Goal: Information Seeking & Learning: Check status

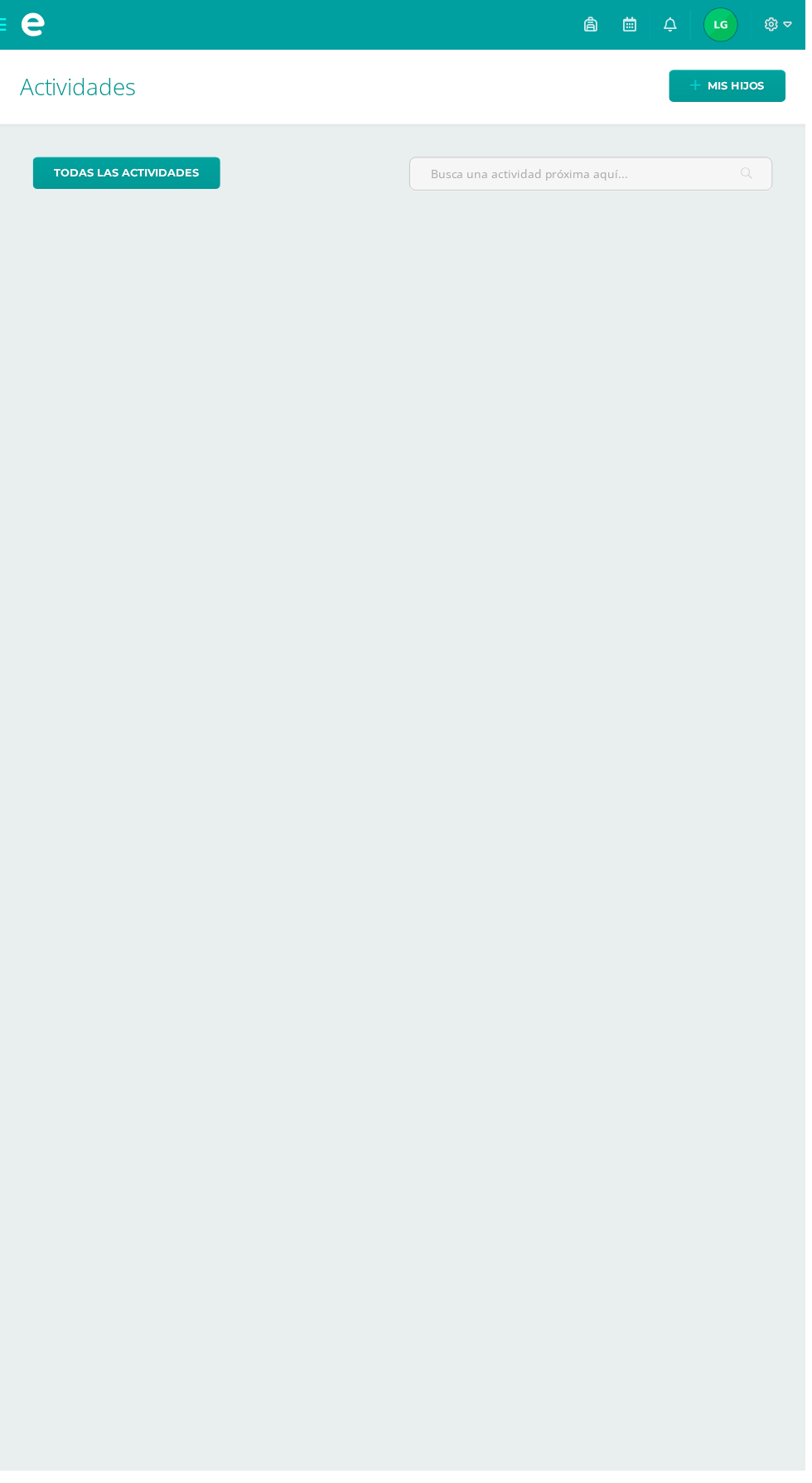
click at [732, 32] on img at bounding box center [726, 25] width 33 height 33
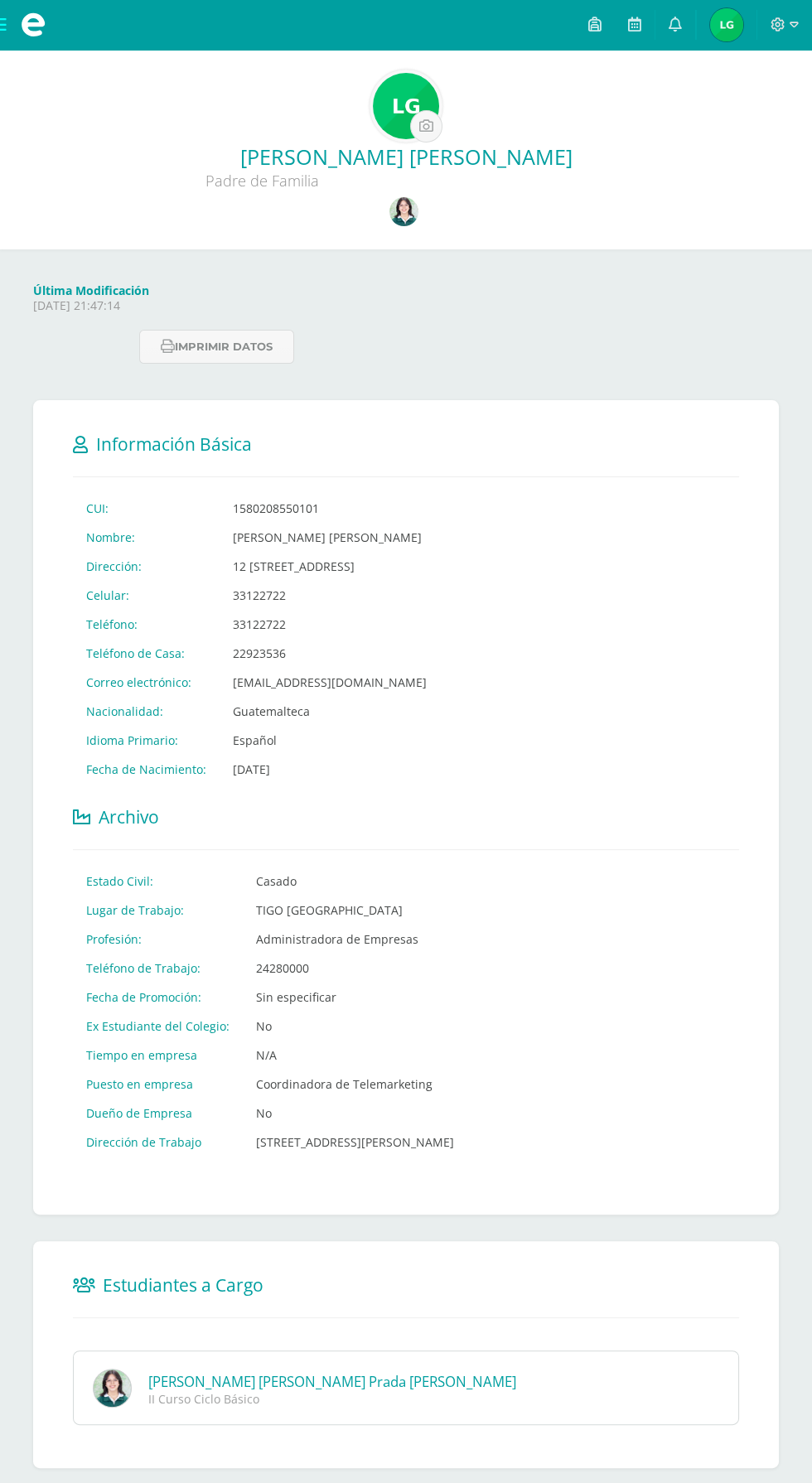
click at [394, 223] on link at bounding box center [406, 213] width 33 height 32
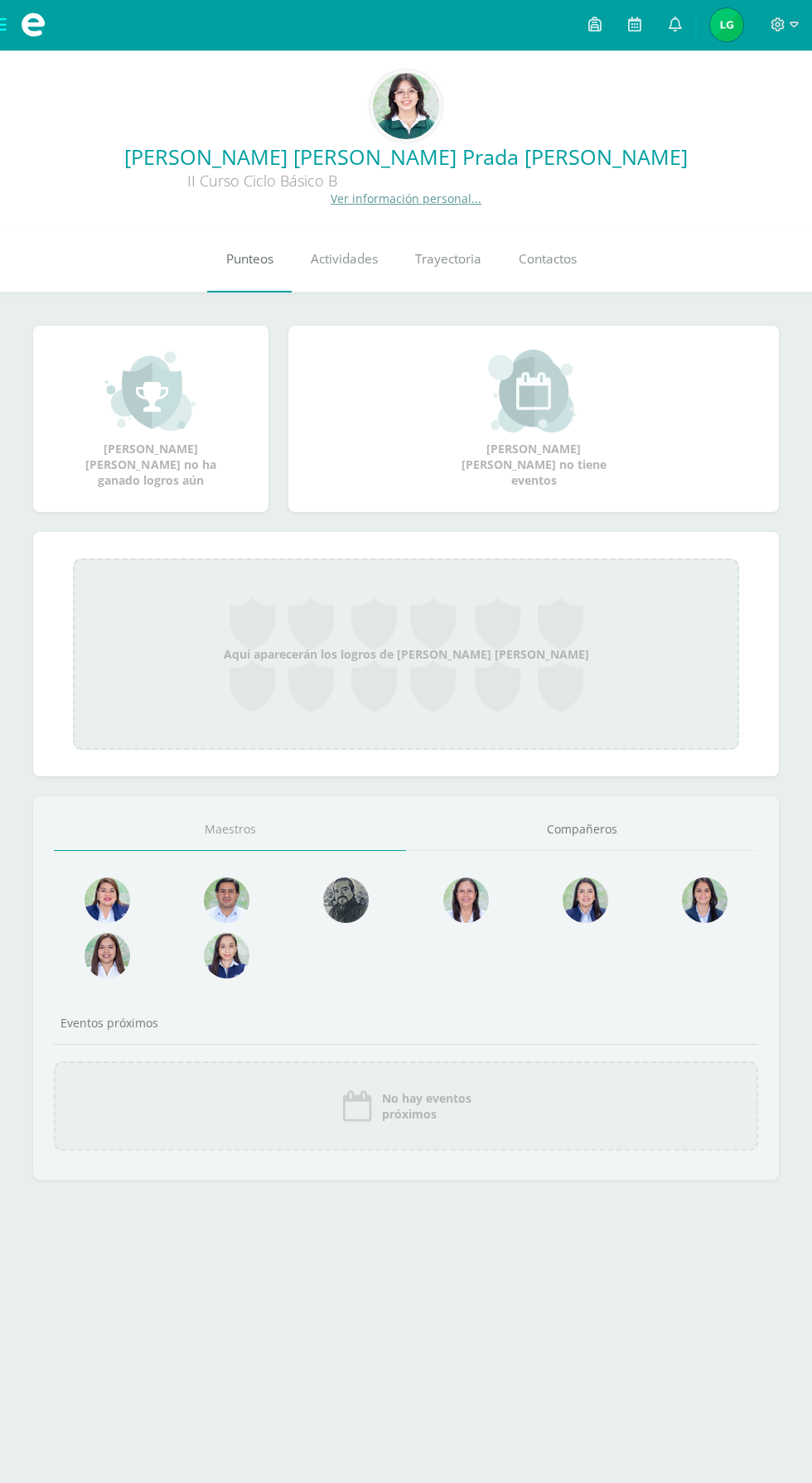
click at [249, 266] on span "Punteos" at bounding box center [249, 259] width 47 height 17
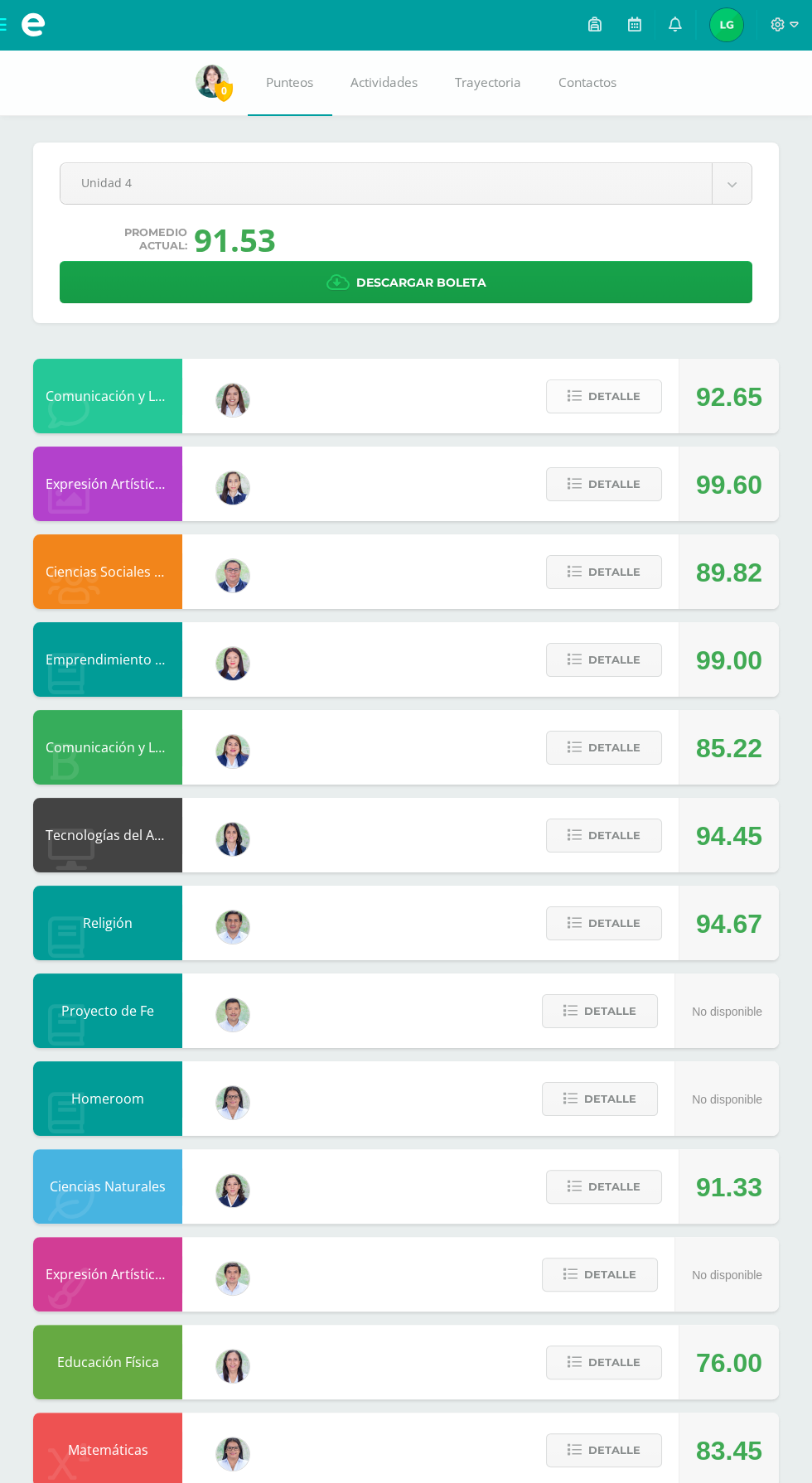
click at [607, 398] on span "Detalle" at bounding box center [613, 396] width 52 height 31
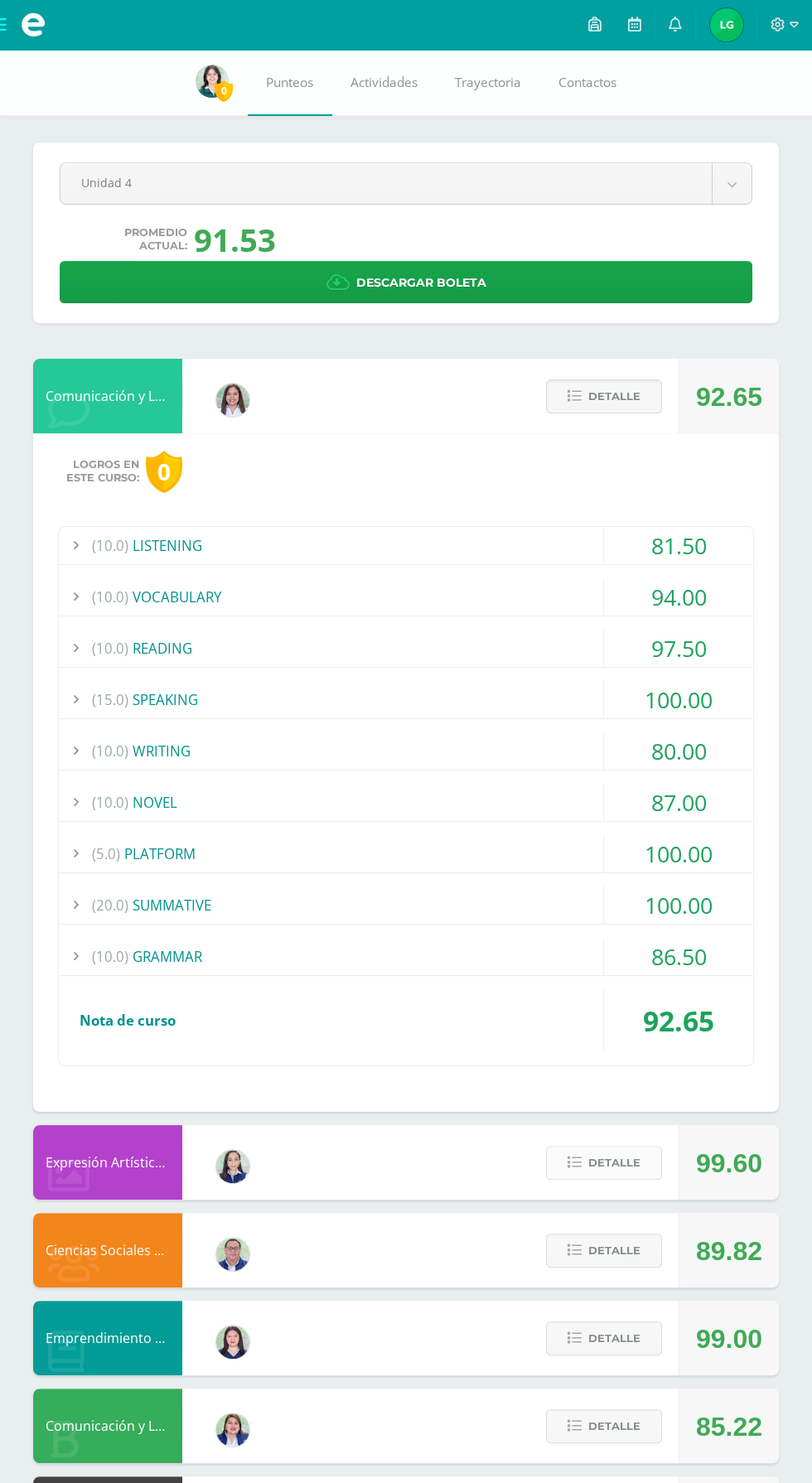
click at [599, 1148] on span "Detalle" at bounding box center [613, 1163] width 52 height 31
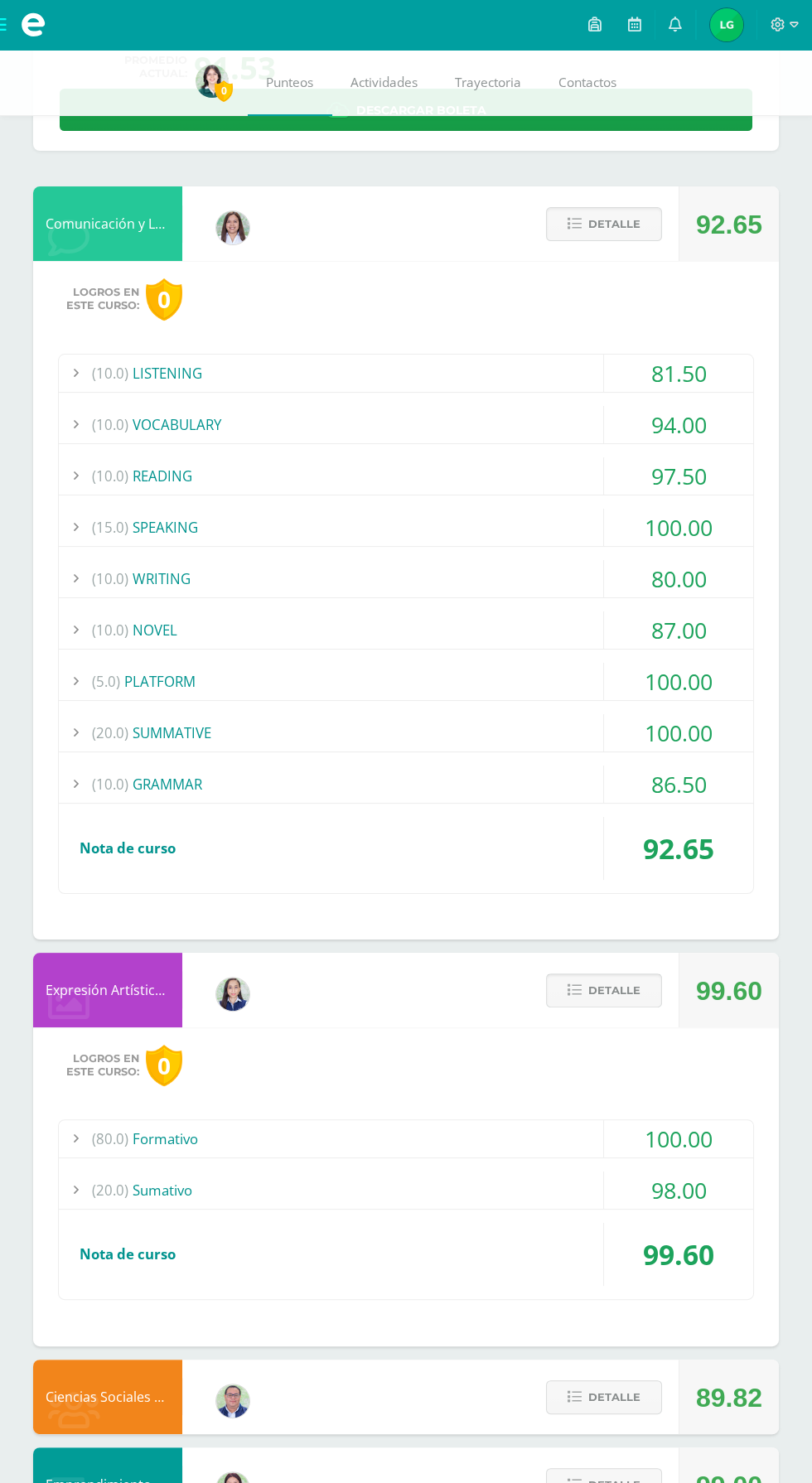
scroll to position [166, 0]
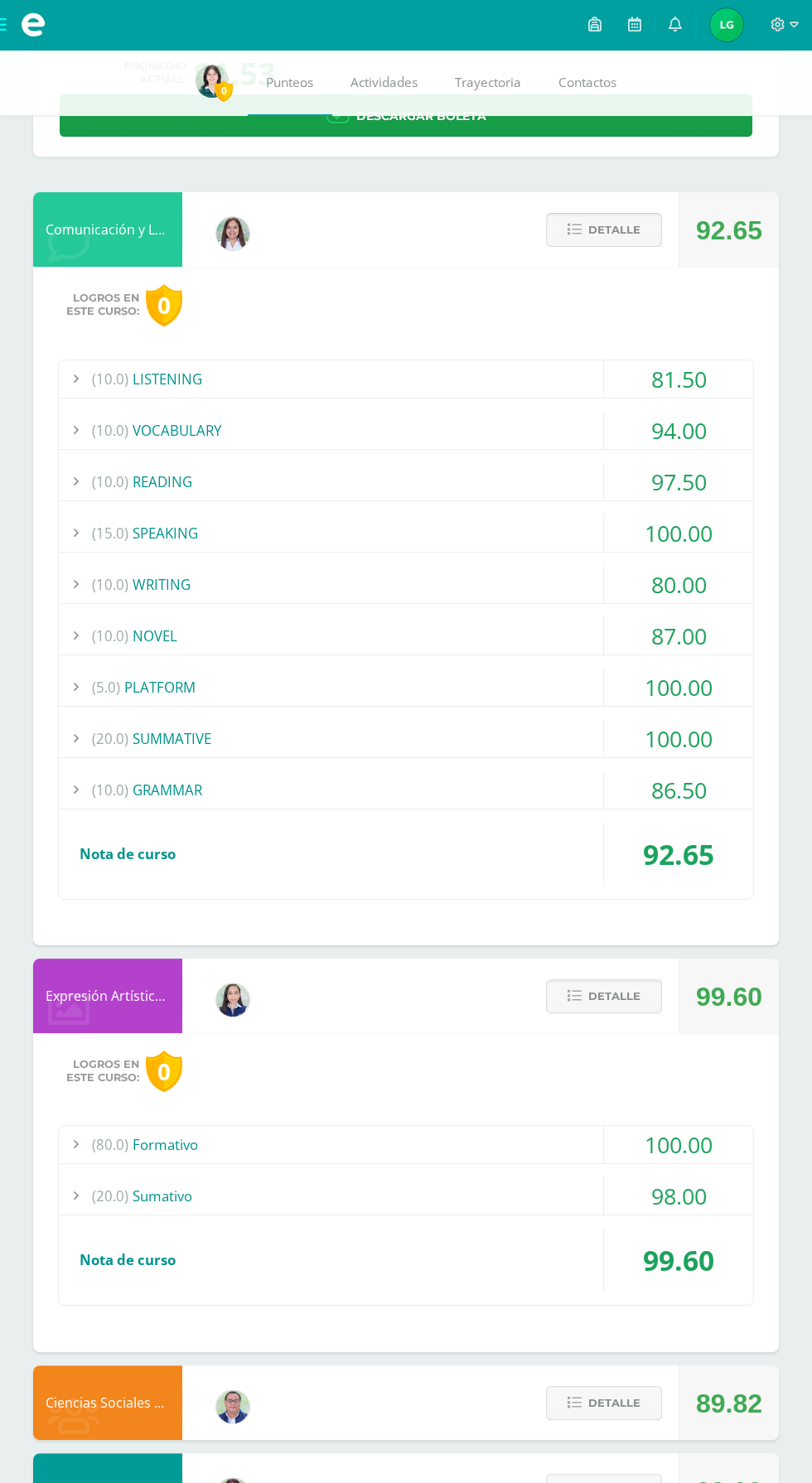
click at [617, 228] on span "Detalle" at bounding box center [613, 230] width 52 height 31
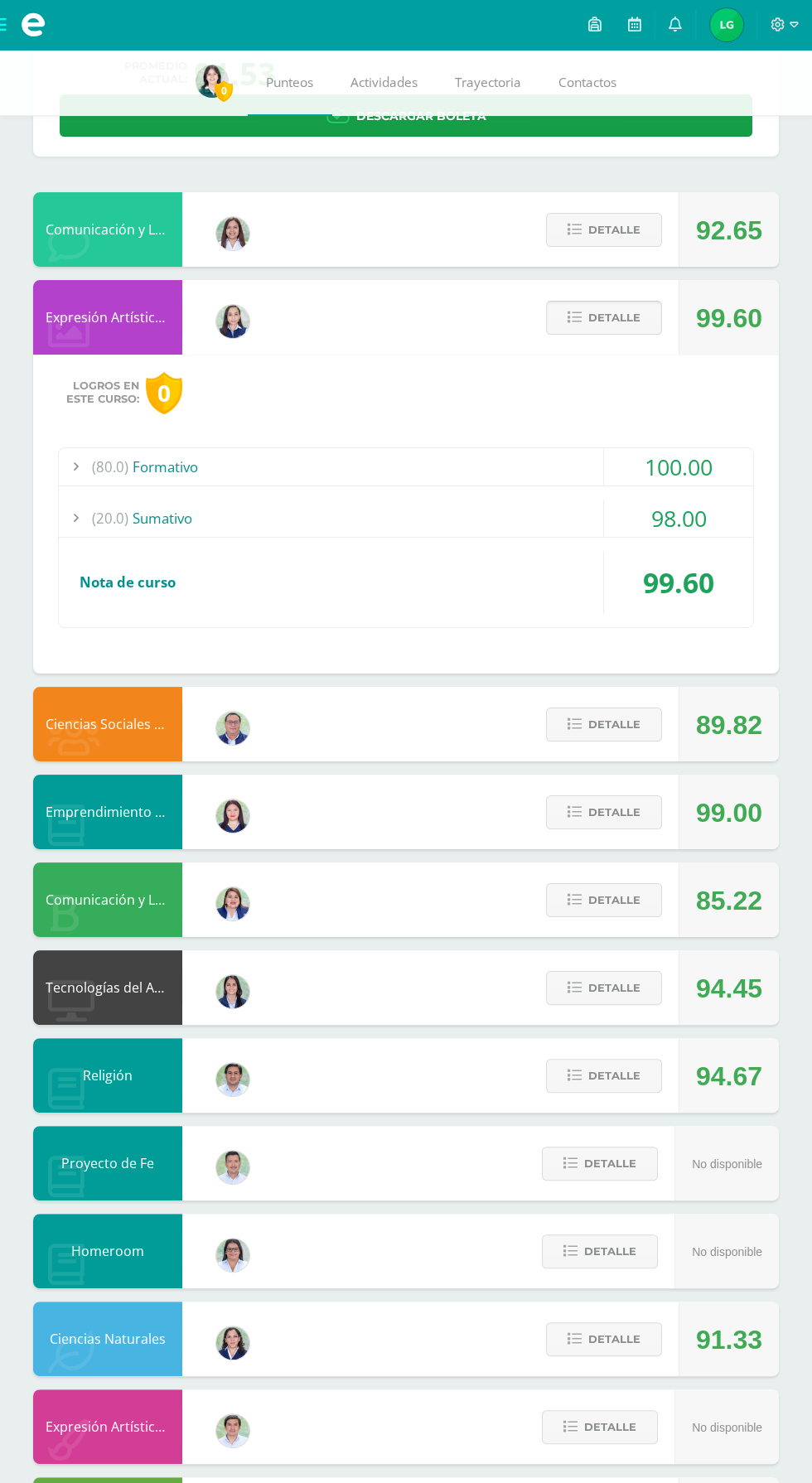
click at [594, 328] on span "Detalle" at bounding box center [613, 318] width 52 height 31
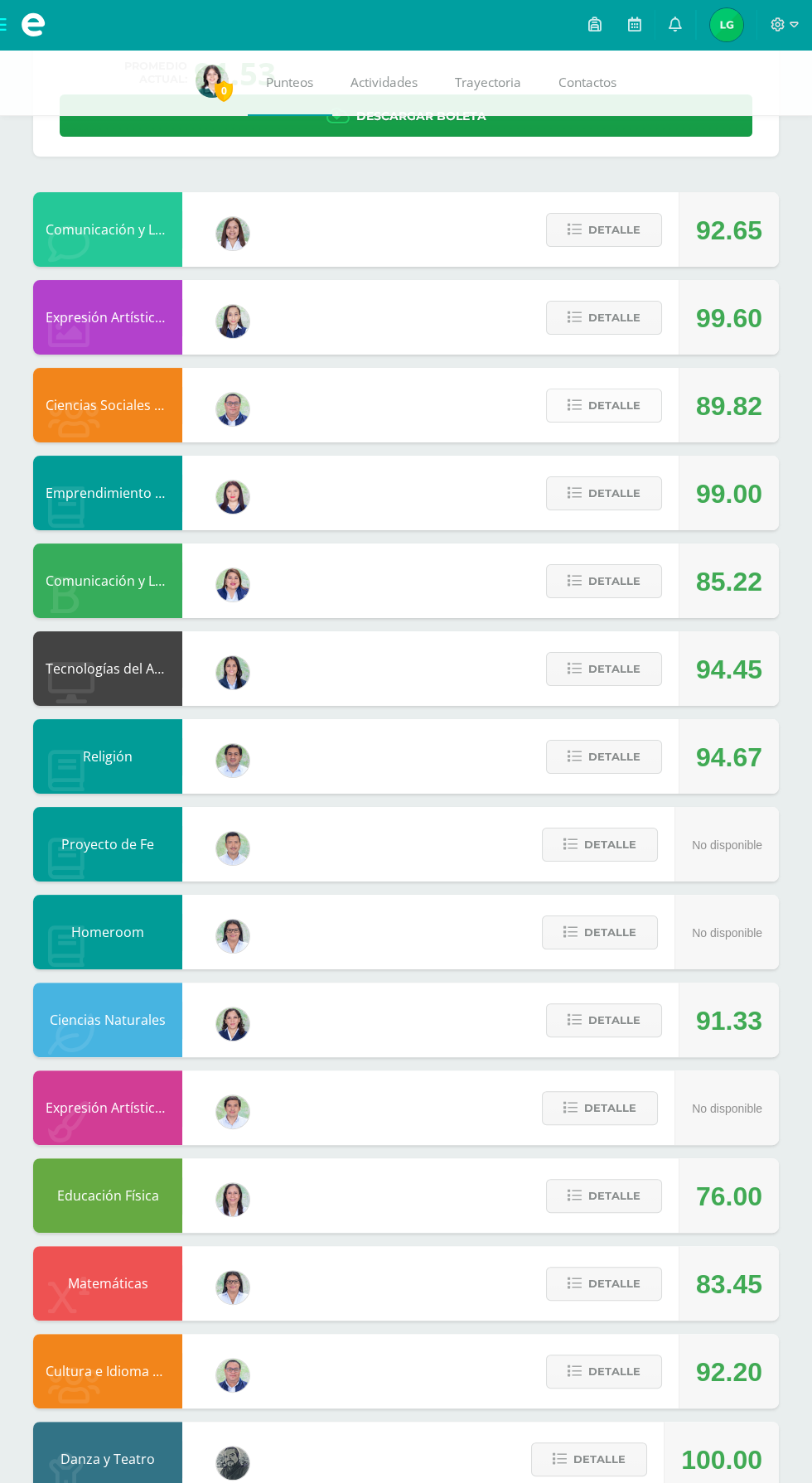
click at [590, 400] on span "Detalle" at bounding box center [613, 406] width 52 height 31
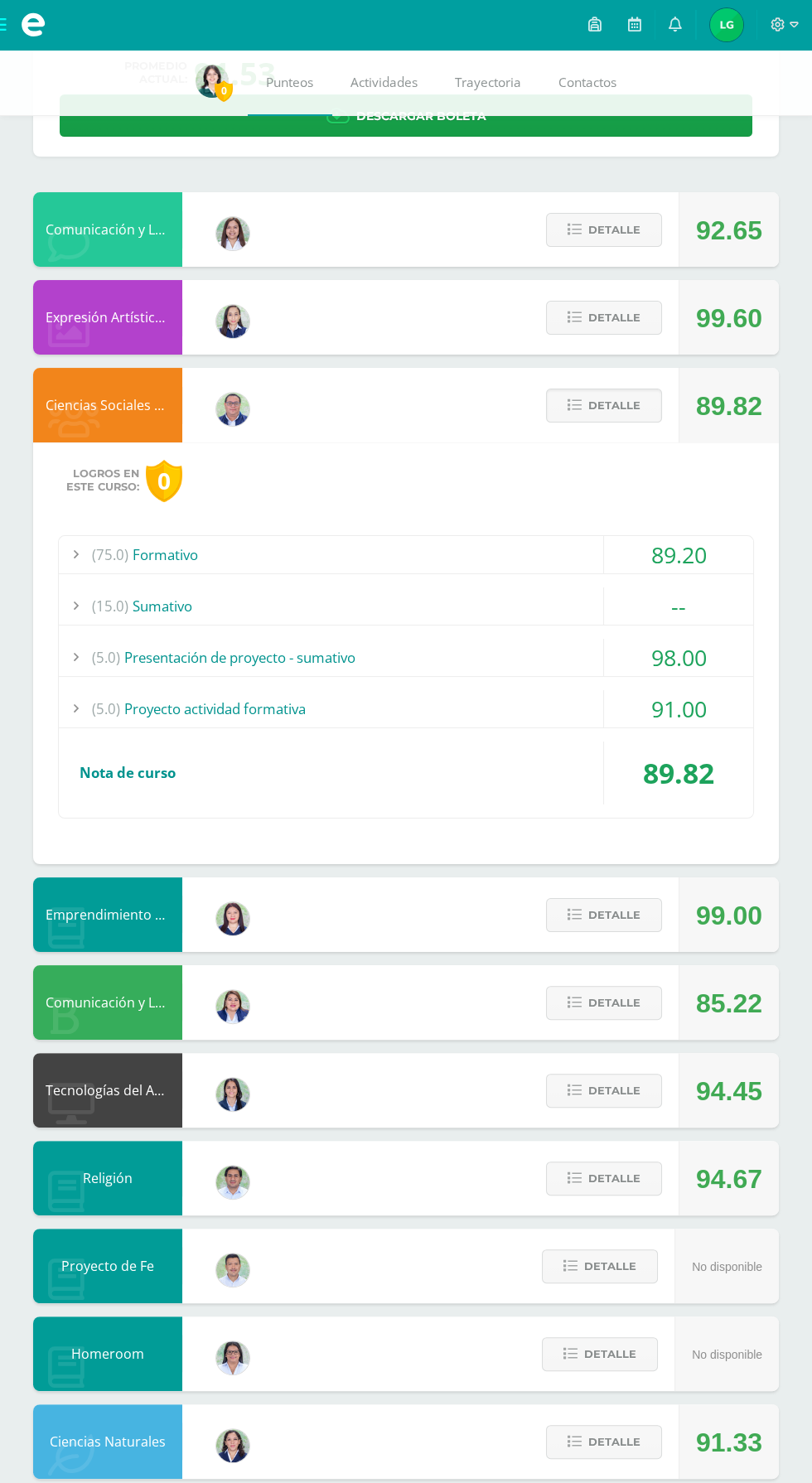
click at [75, 603] on div at bounding box center [75, 606] width 33 height 38
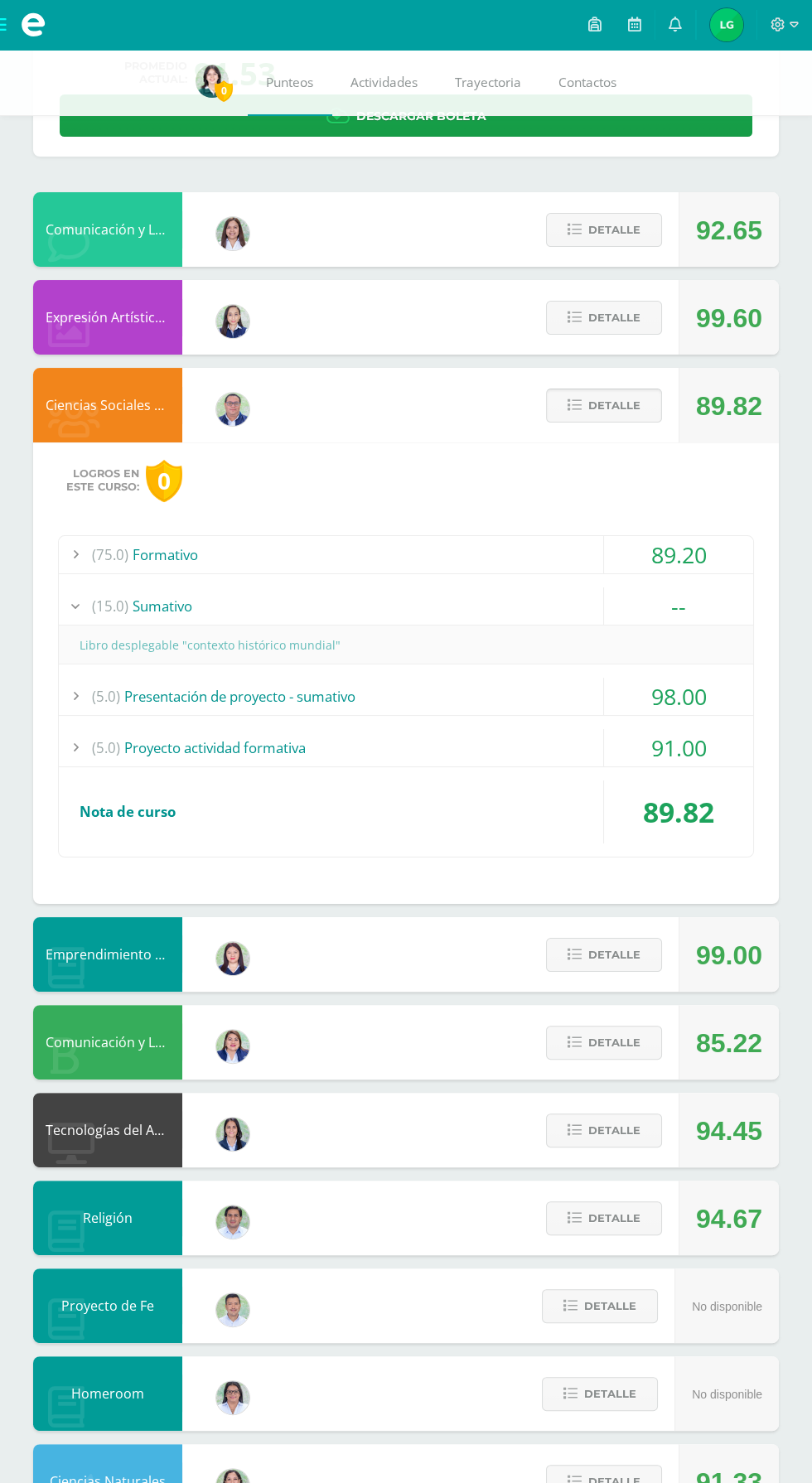
click at [604, 413] on span "Detalle" at bounding box center [613, 406] width 52 height 31
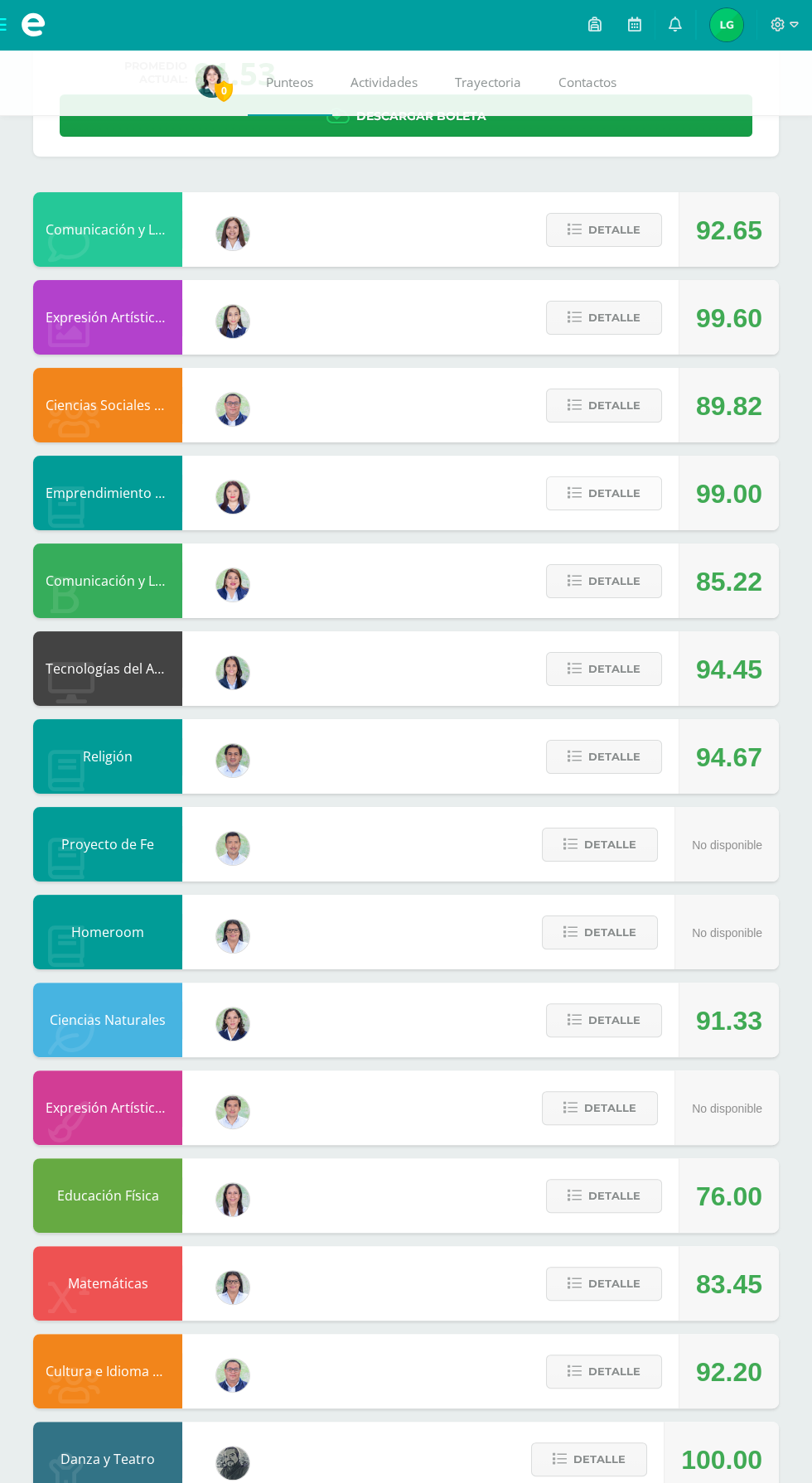
click at [599, 505] on span "Detalle" at bounding box center [613, 493] width 52 height 31
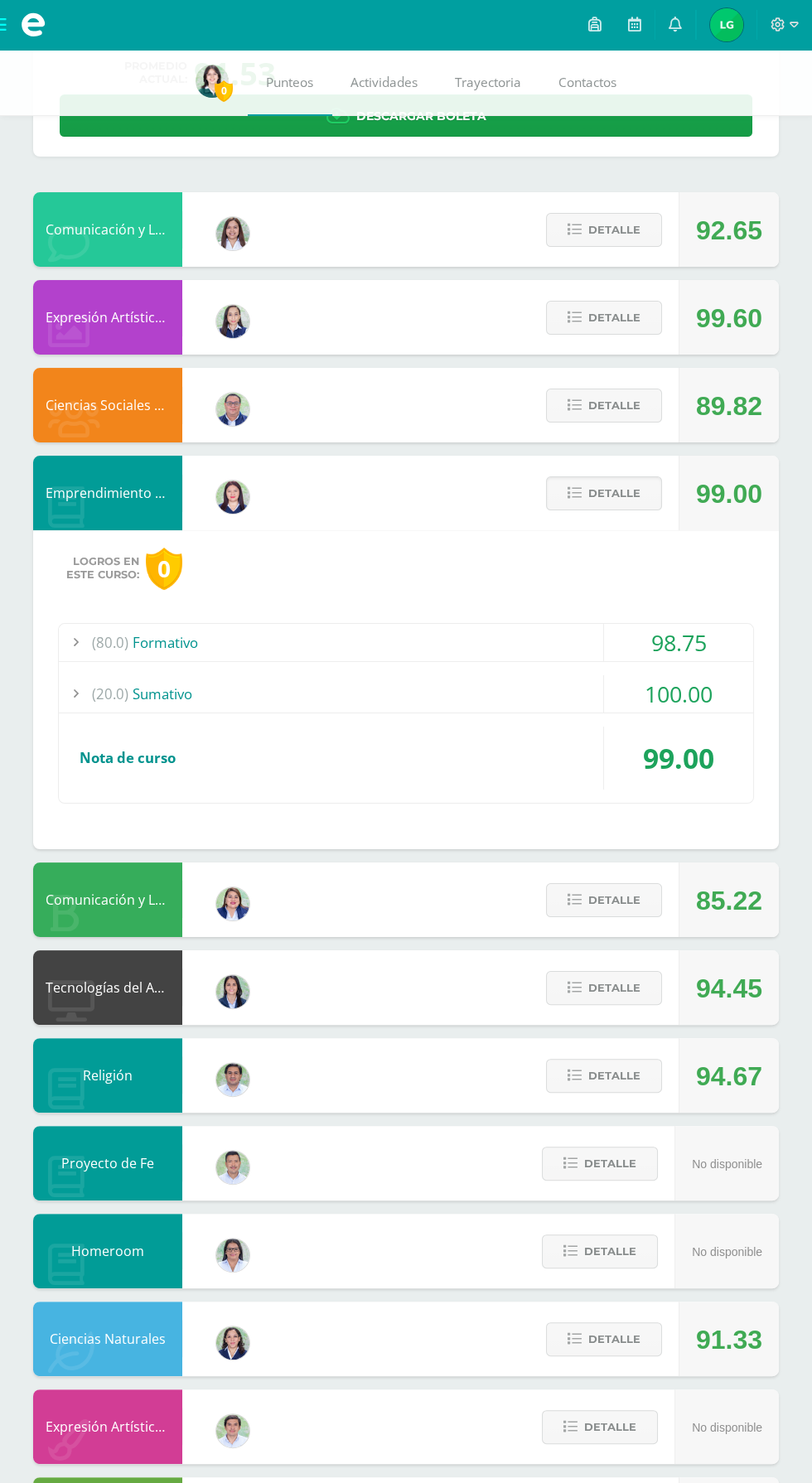
click at [145, 627] on div "(80.0) Formativo" at bounding box center [406, 643] width 694 height 38
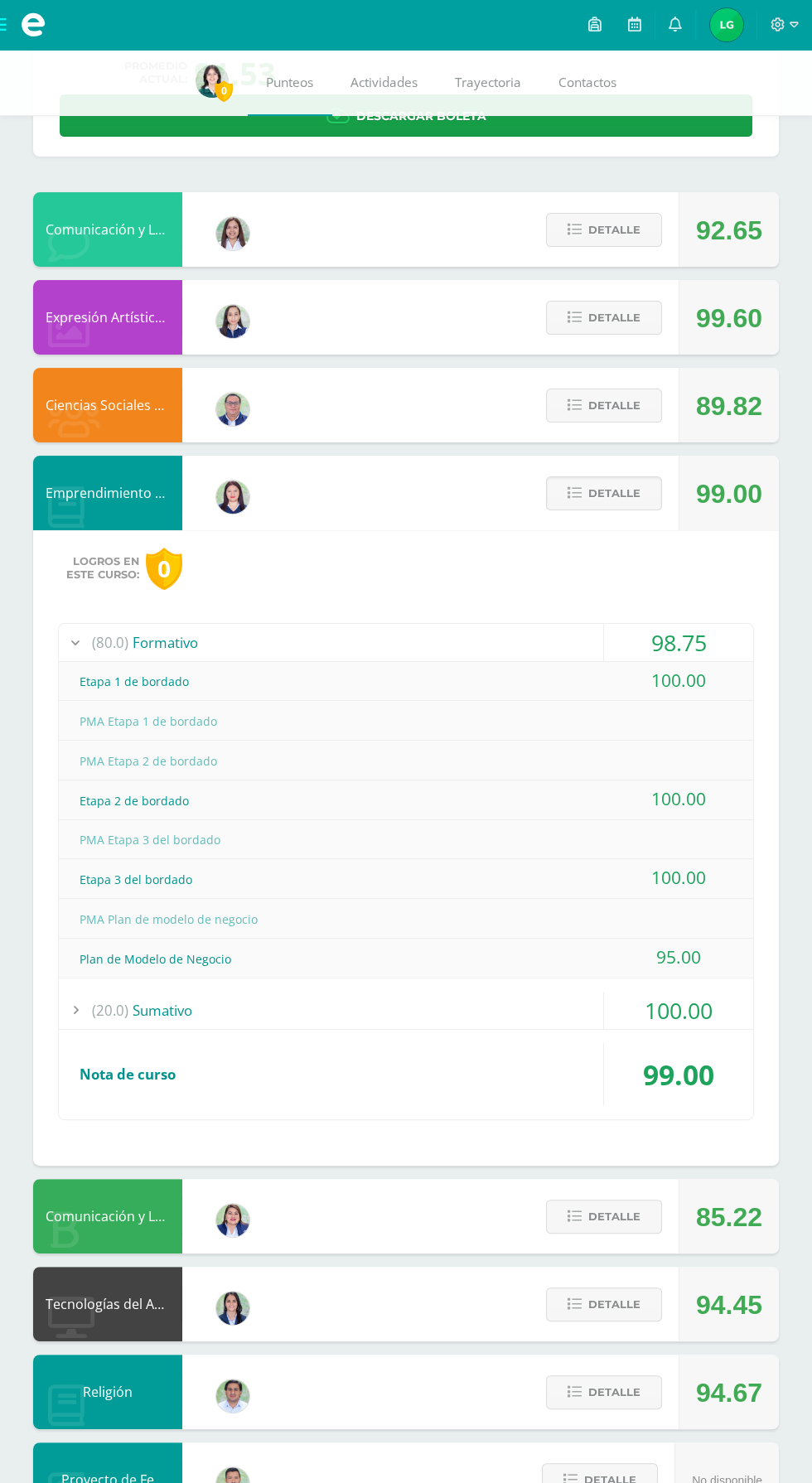
click at [86, 586] on div "Logros en este curso: 0" at bounding box center [128, 569] width 141 height 43
click at [135, 652] on div "(80.0) Formativo" at bounding box center [406, 643] width 694 height 38
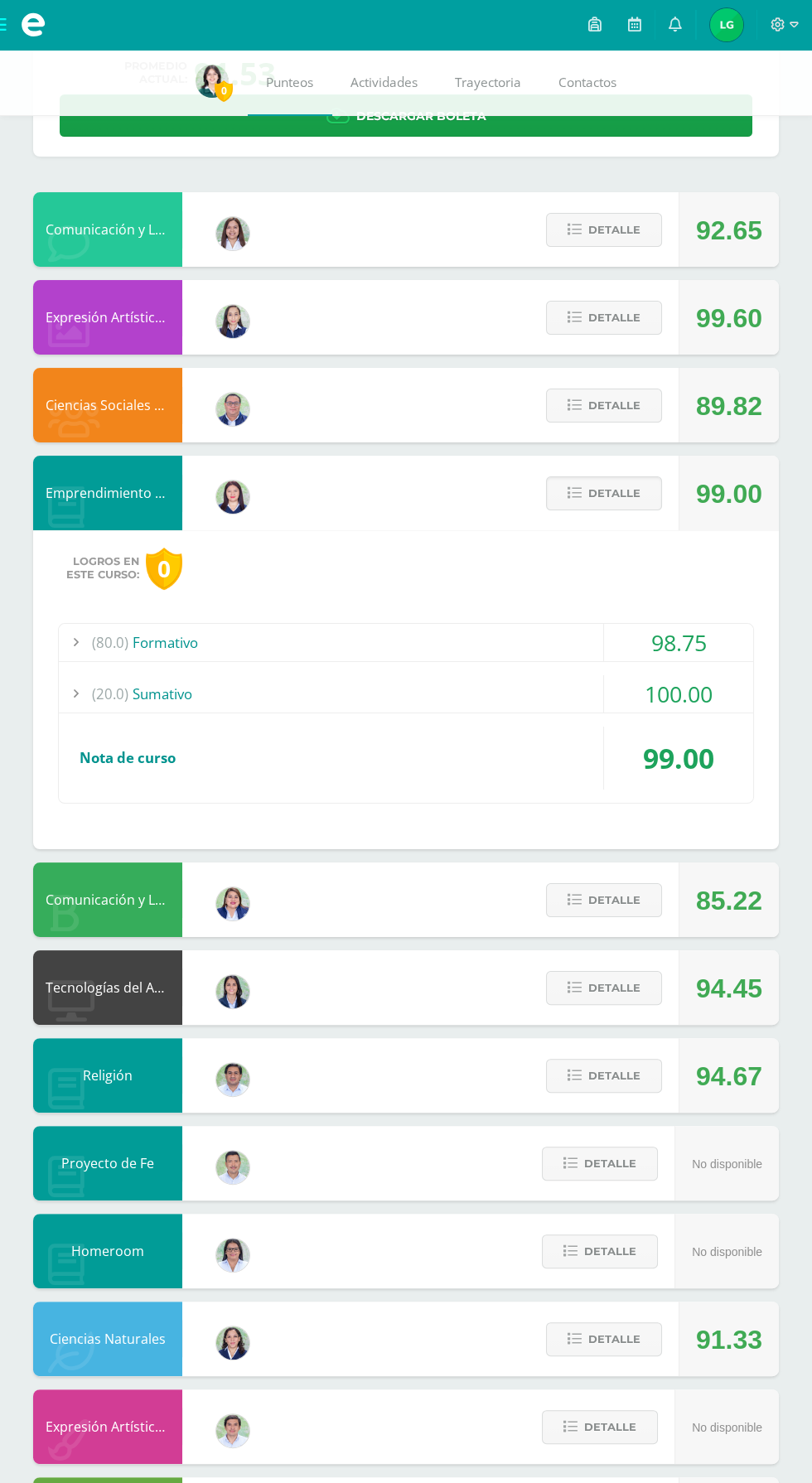
click at [128, 632] on div "(80.0) Formativo" at bounding box center [406, 643] width 694 height 38
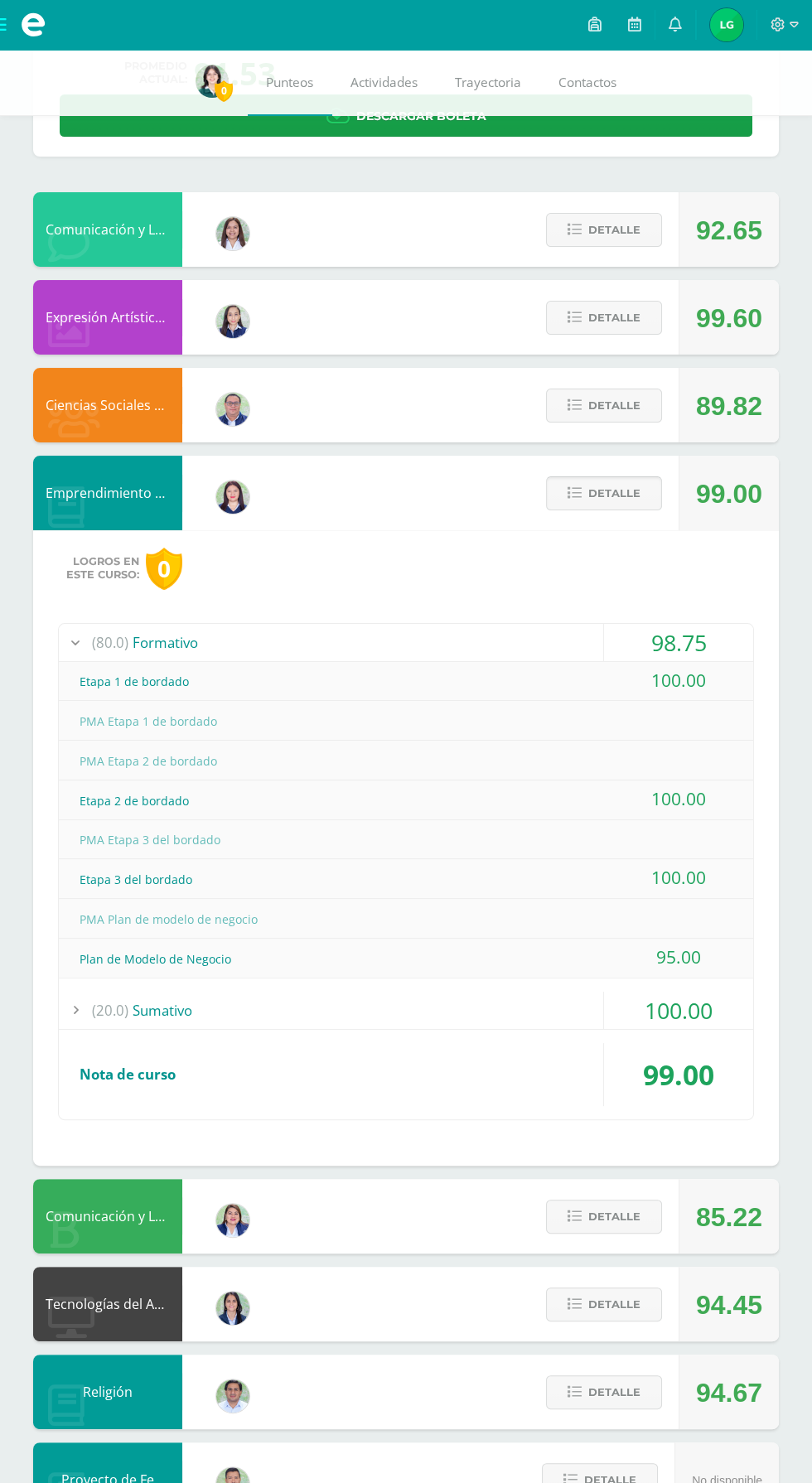
click at [593, 492] on span "Detalle" at bounding box center [613, 493] width 52 height 31
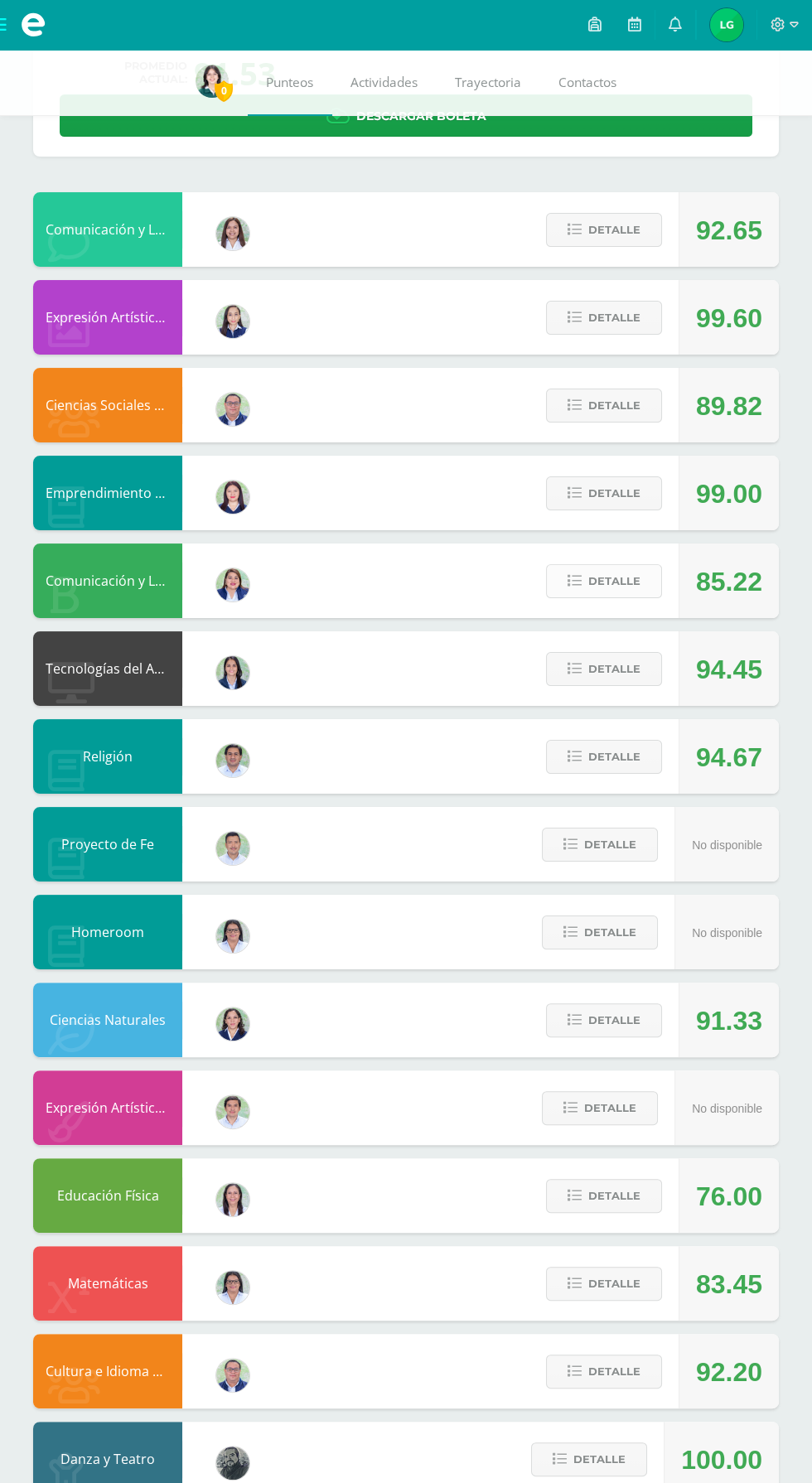
click at [589, 586] on span "Detalle" at bounding box center [613, 581] width 52 height 31
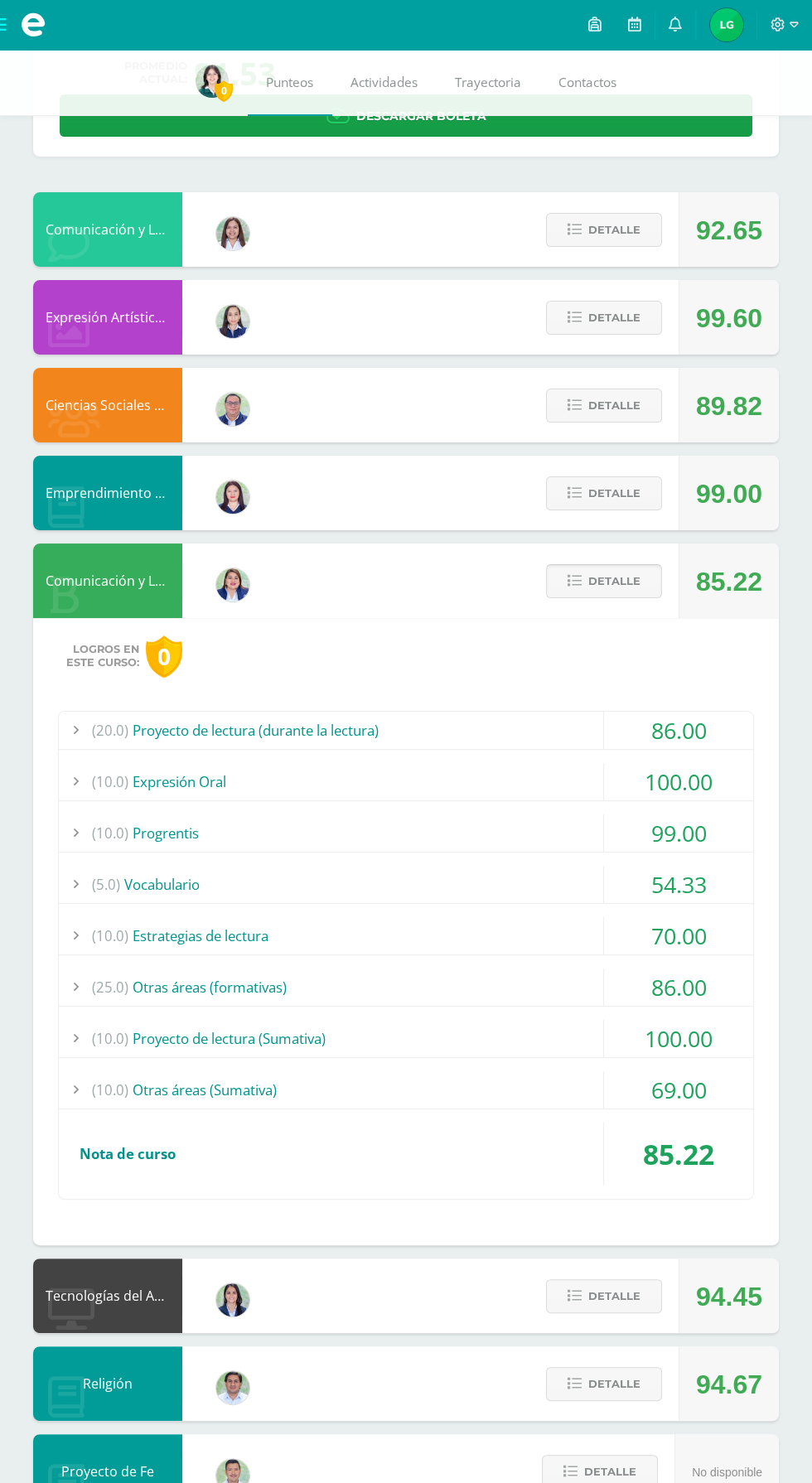
click at [608, 579] on span "Detalle" at bounding box center [613, 581] width 52 height 31
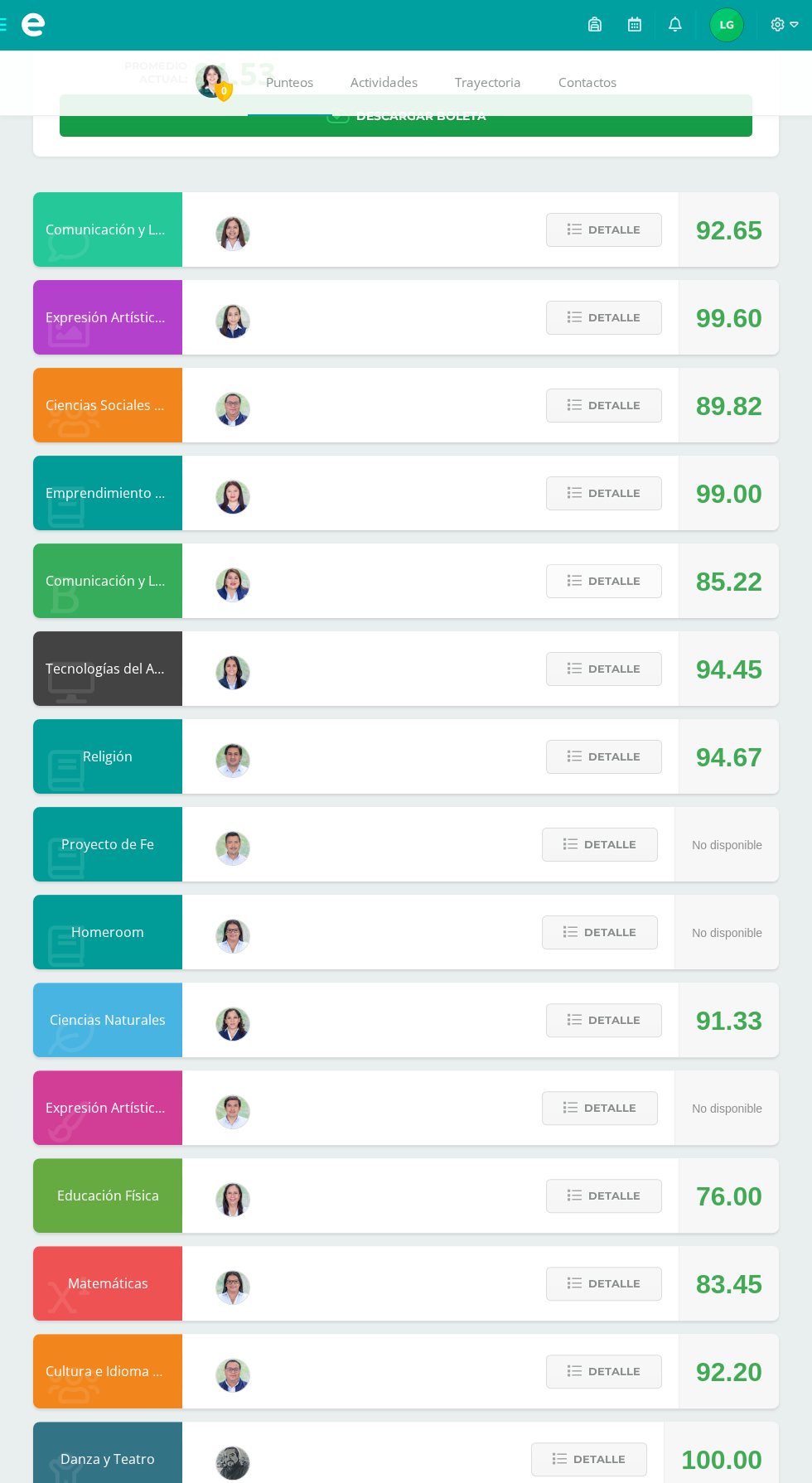
scroll to position [199, 0]
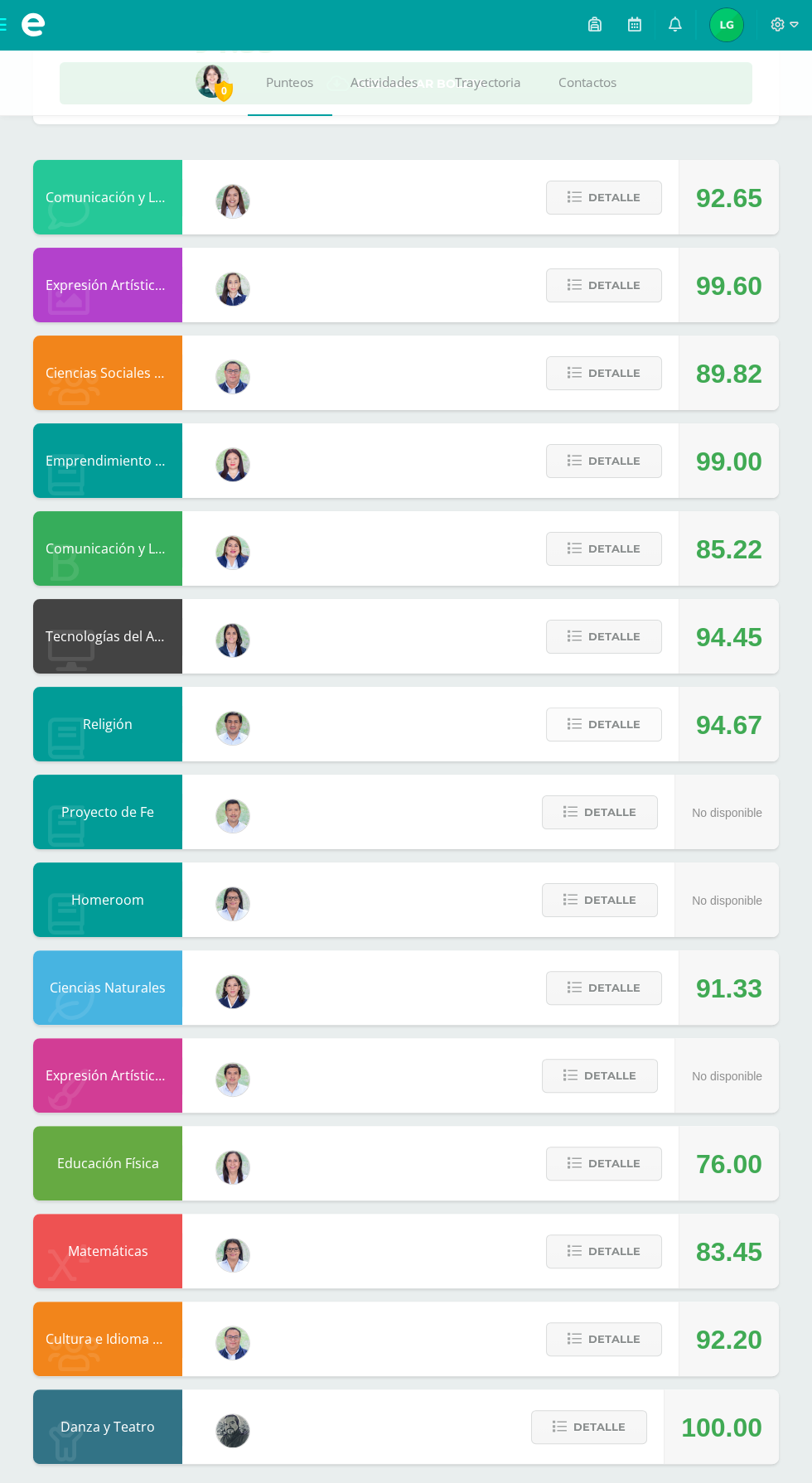
click at [590, 740] on span "Detalle" at bounding box center [613, 724] width 52 height 31
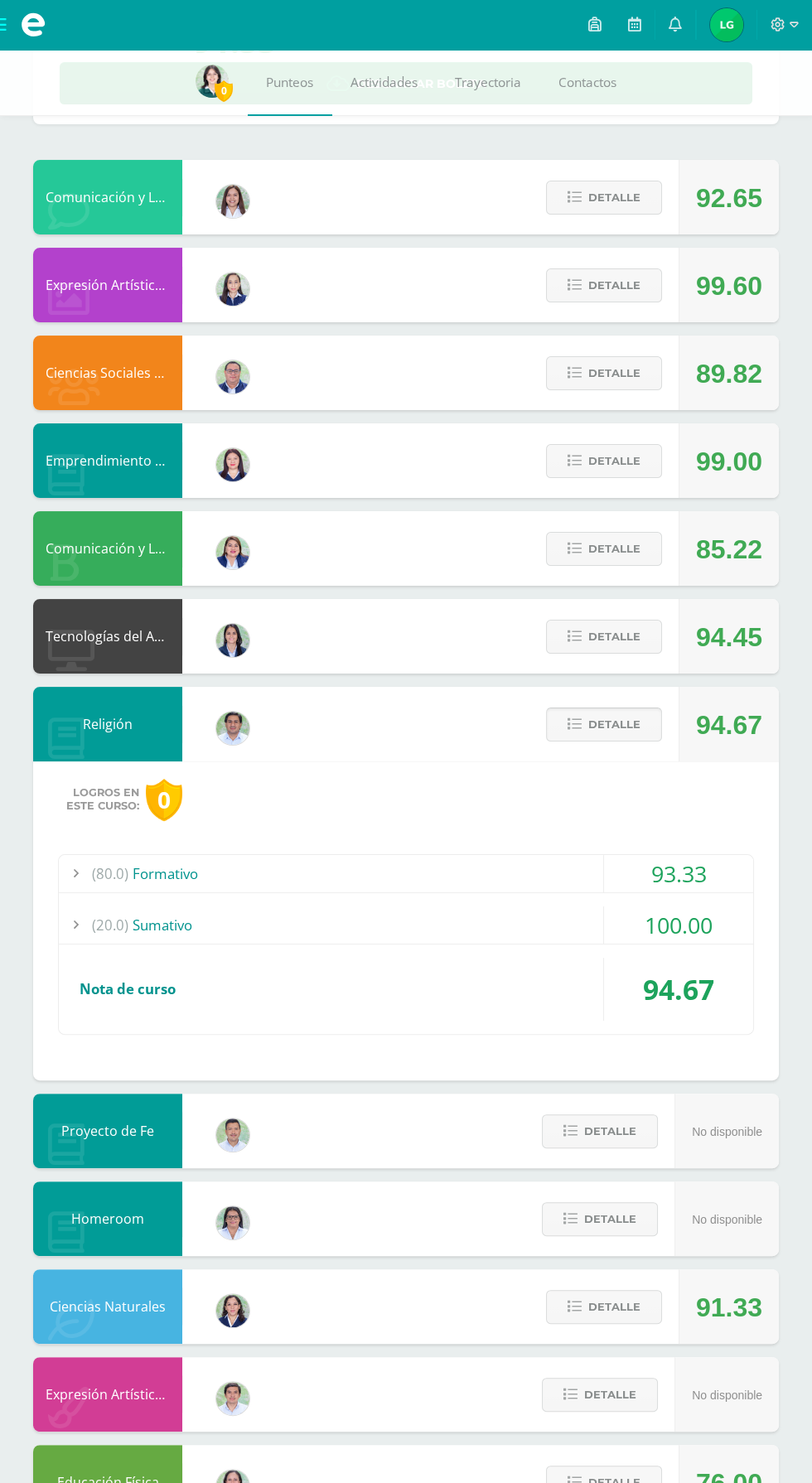
click at [641, 723] on button "Detalle" at bounding box center [604, 724] width 116 height 34
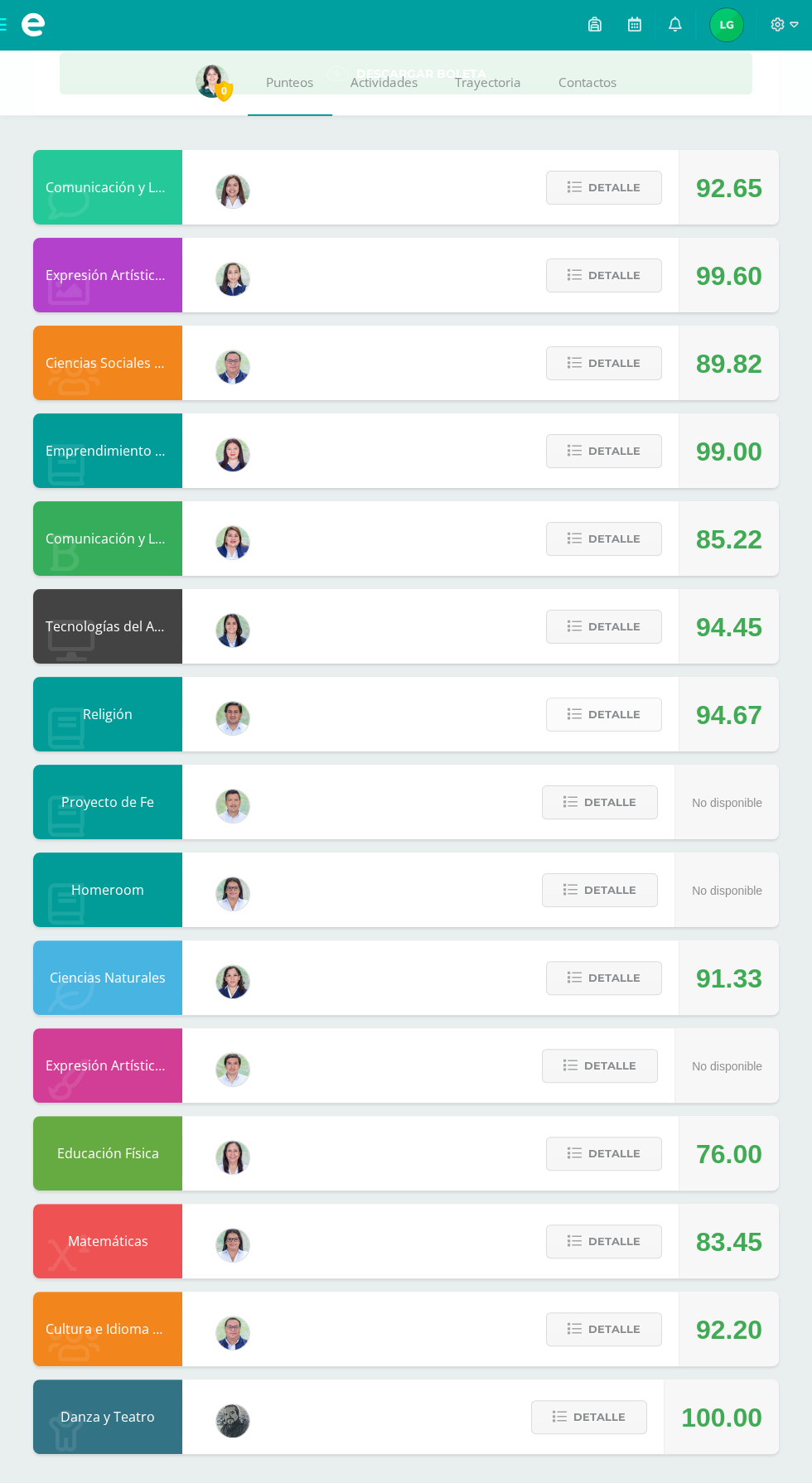
scroll to position [211, 0]
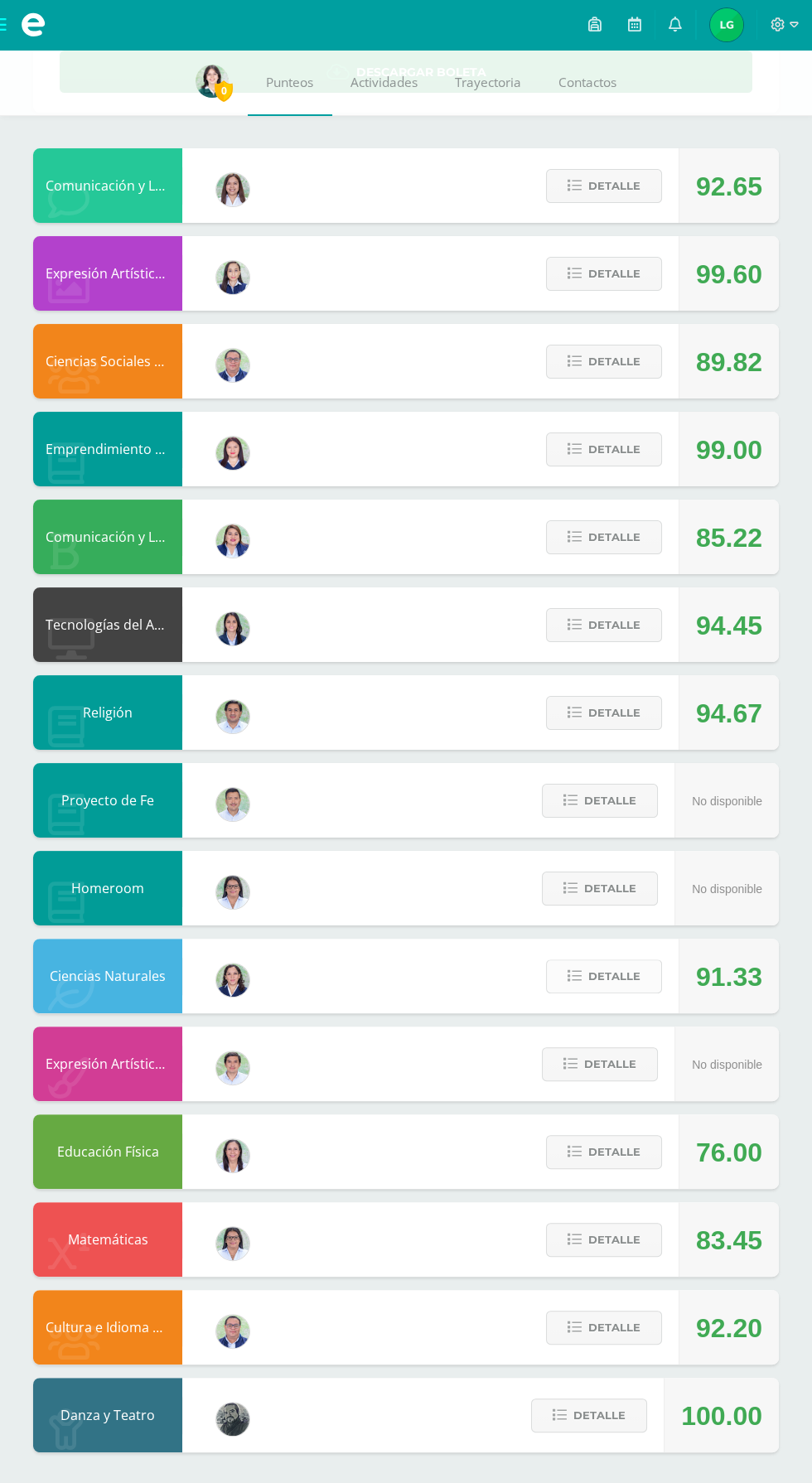
click at [569, 969] on button "Detalle" at bounding box center [604, 977] width 116 height 34
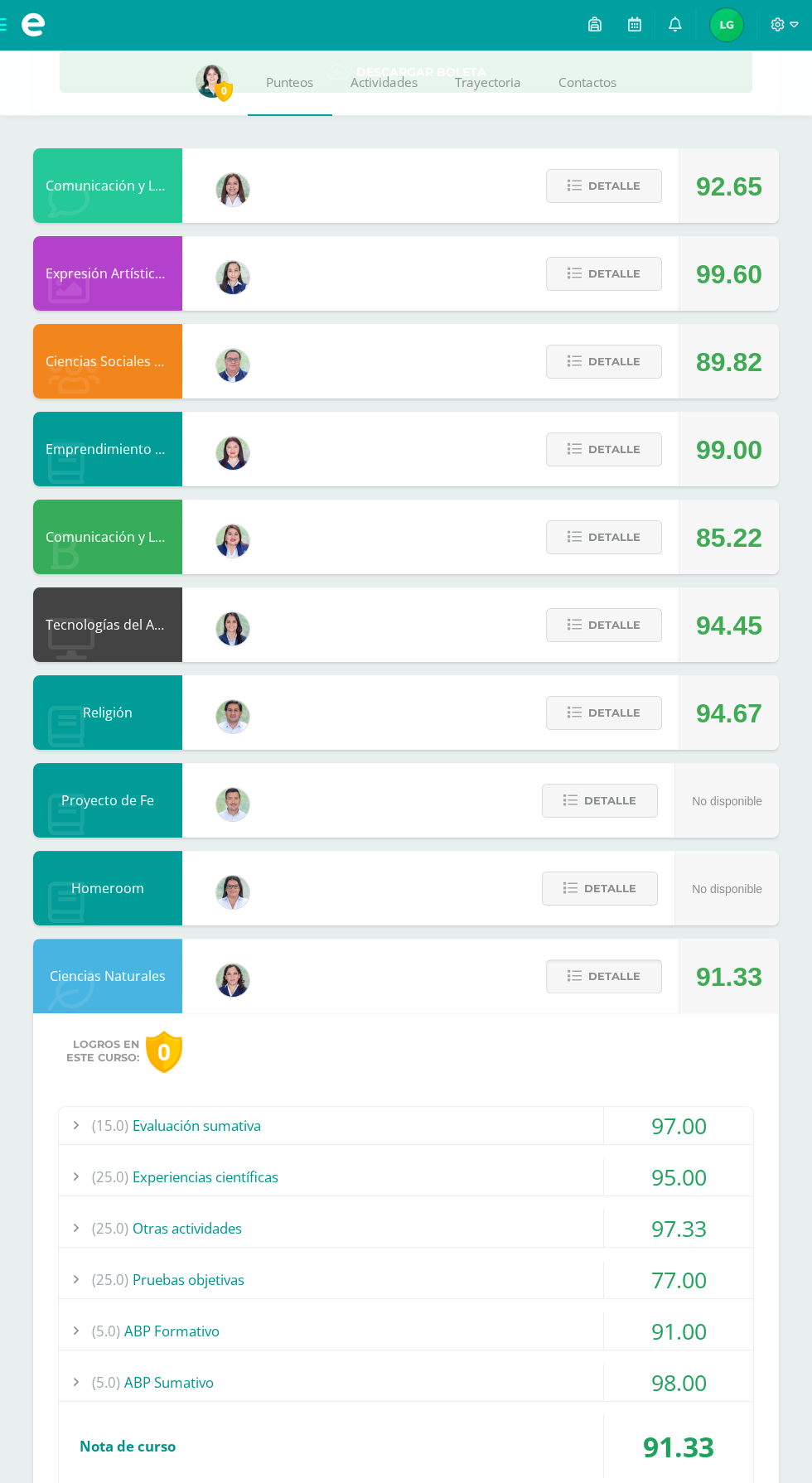
click at [608, 976] on span "Detalle" at bounding box center [613, 977] width 52 height 31
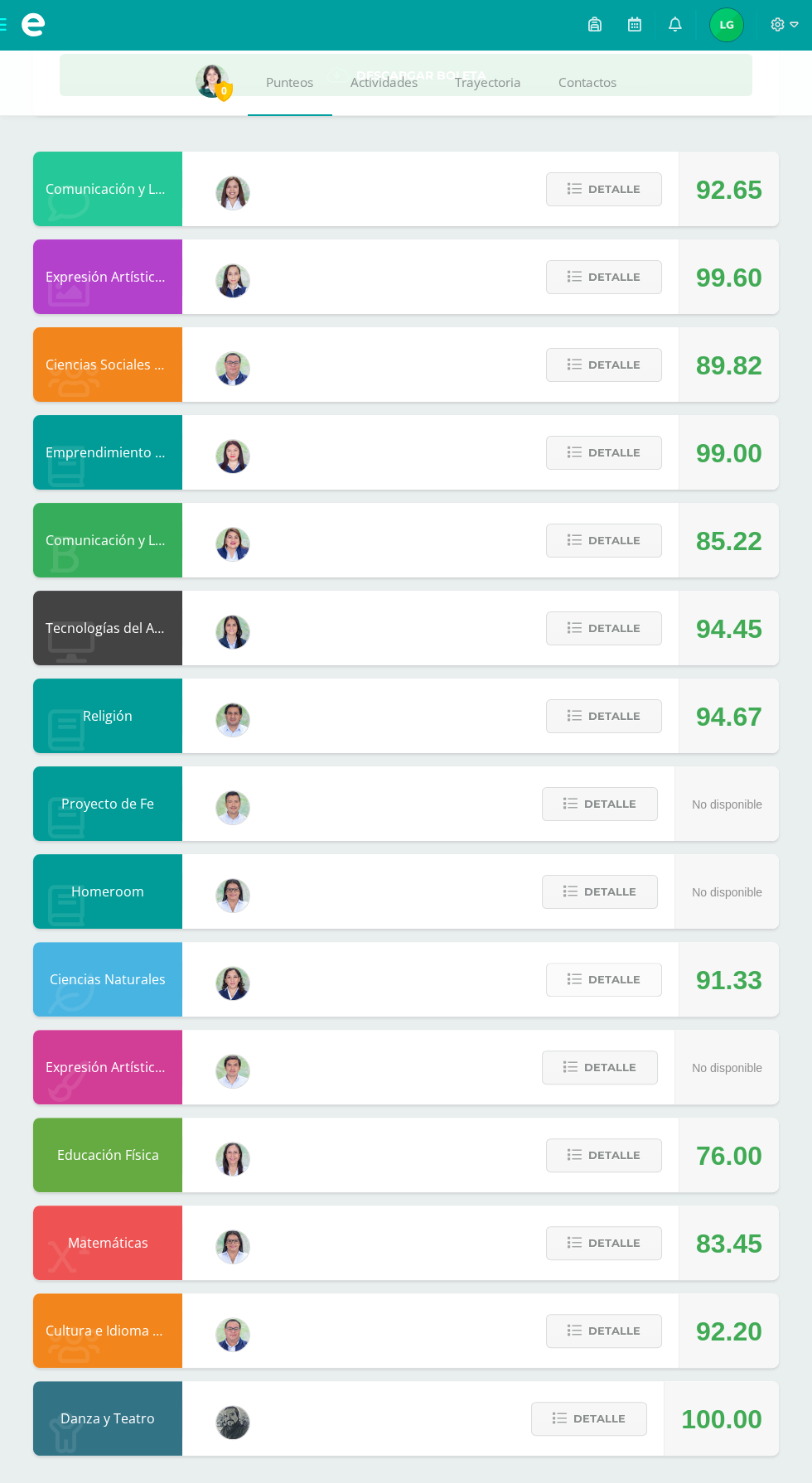
scroll to position [212, 0]
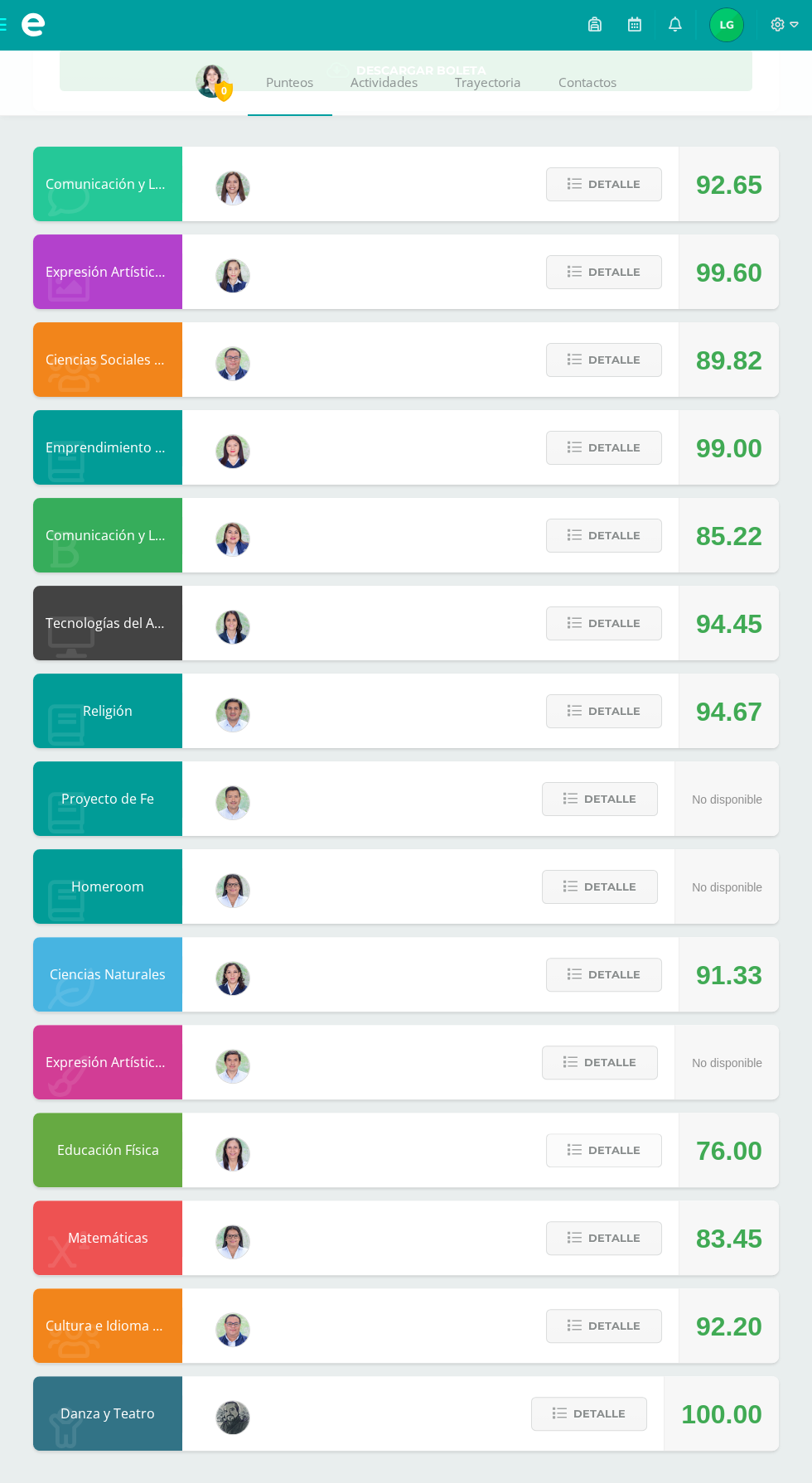
click at [573, 1150] on icon at bounding box center [574, 1151] width 14 height 14
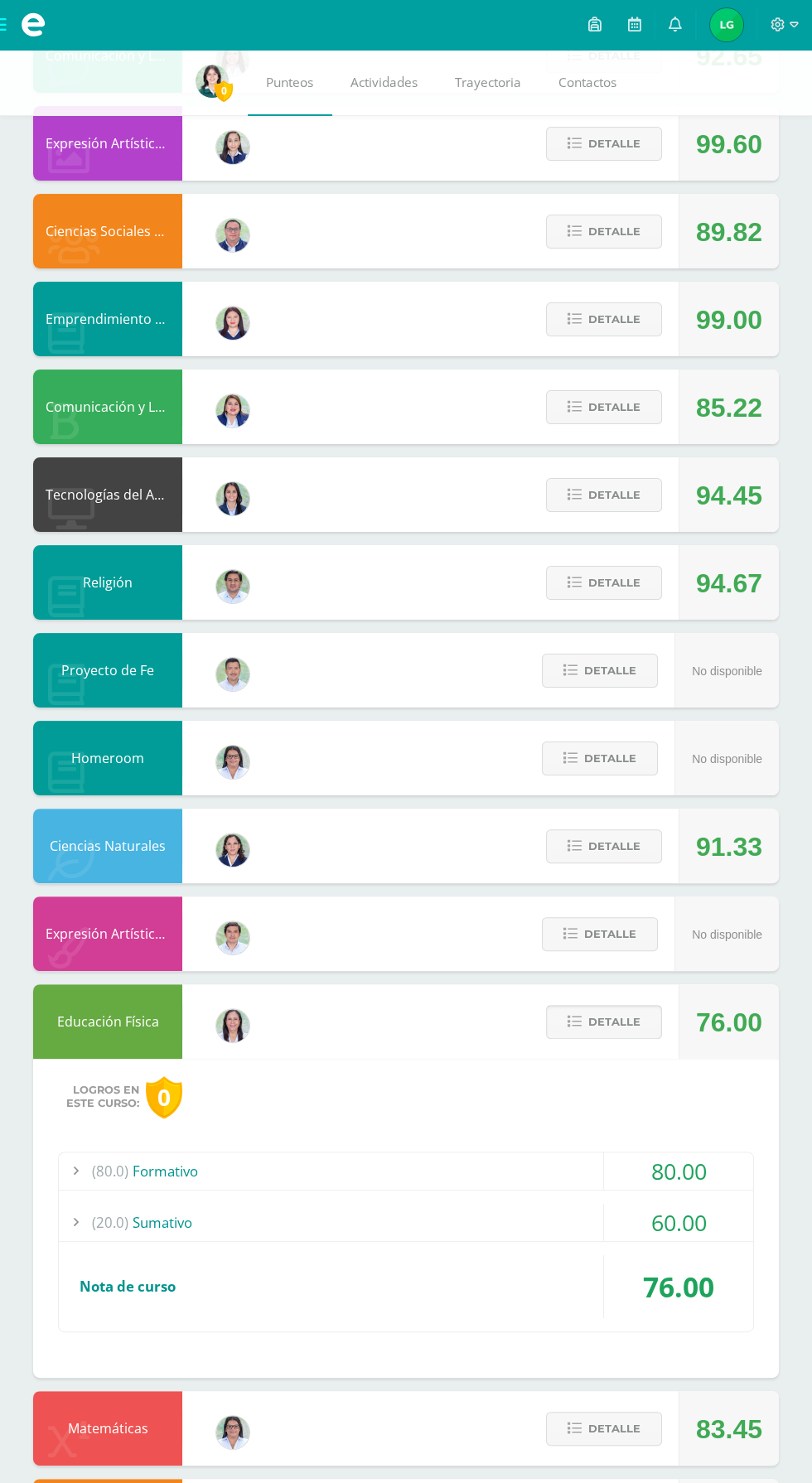
scroll to position [349, 0]
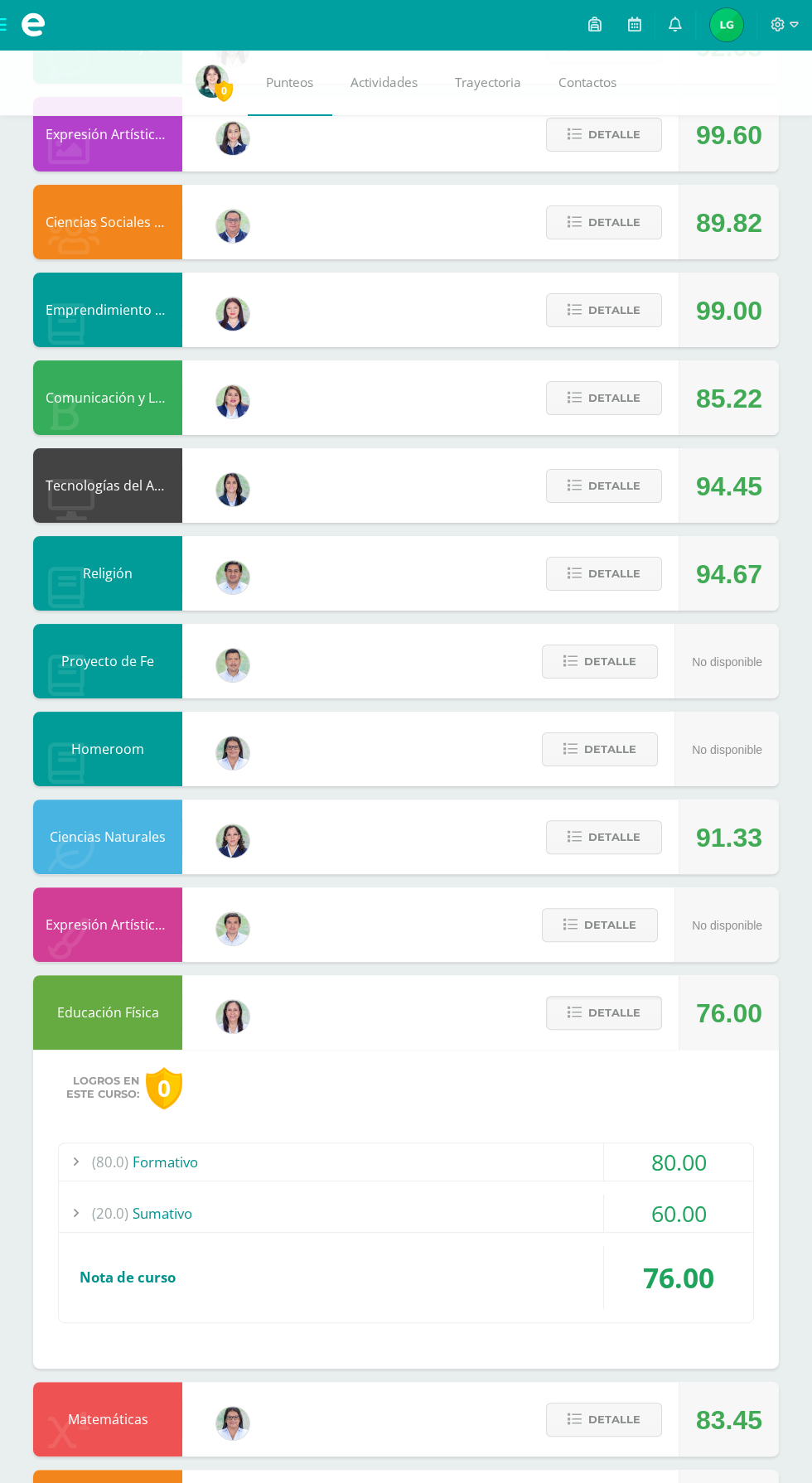
click at [120, 1215] on span "(20.0)" at bounding box center [110, 1214] width 37 height 38
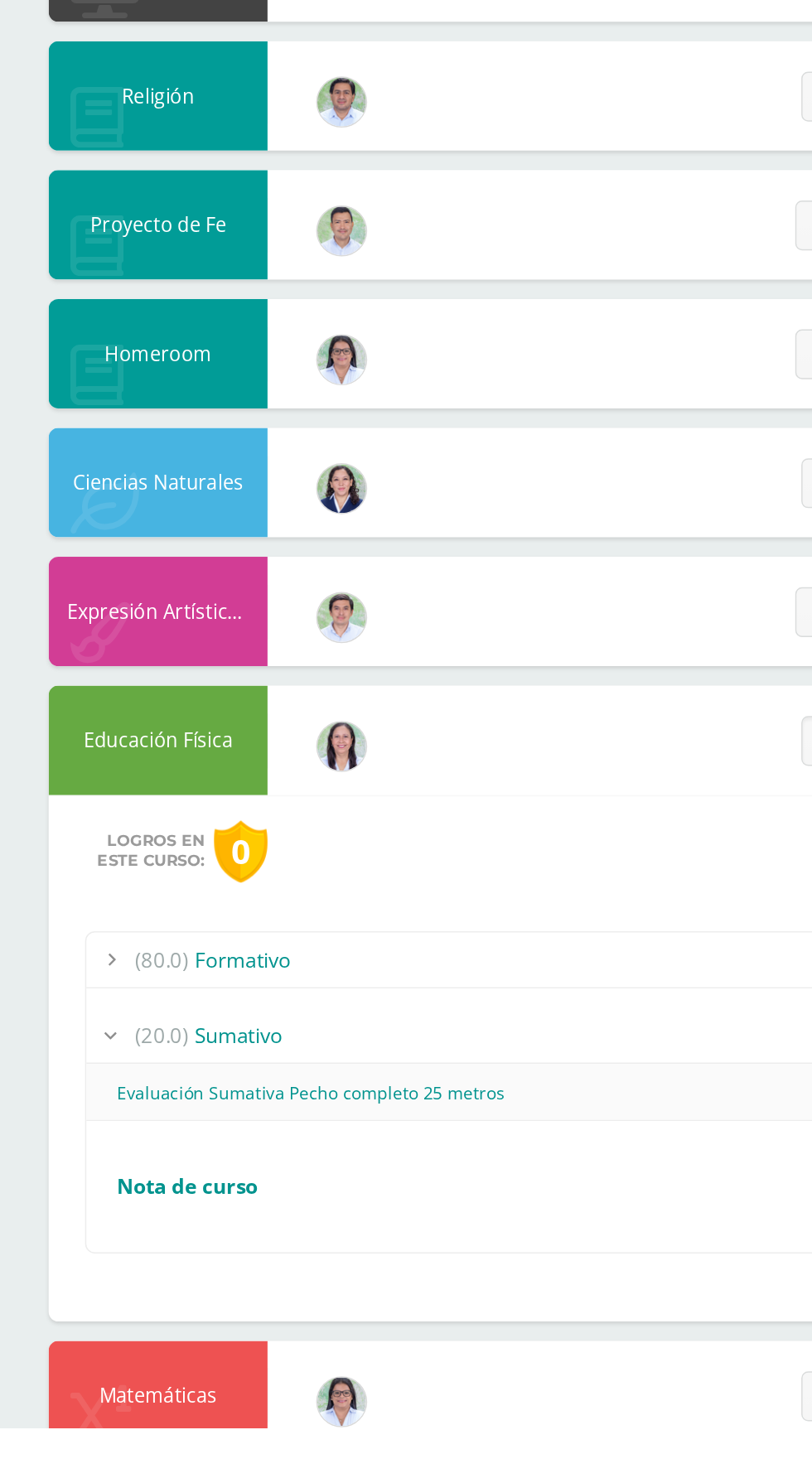
scroll to position [346, 0]
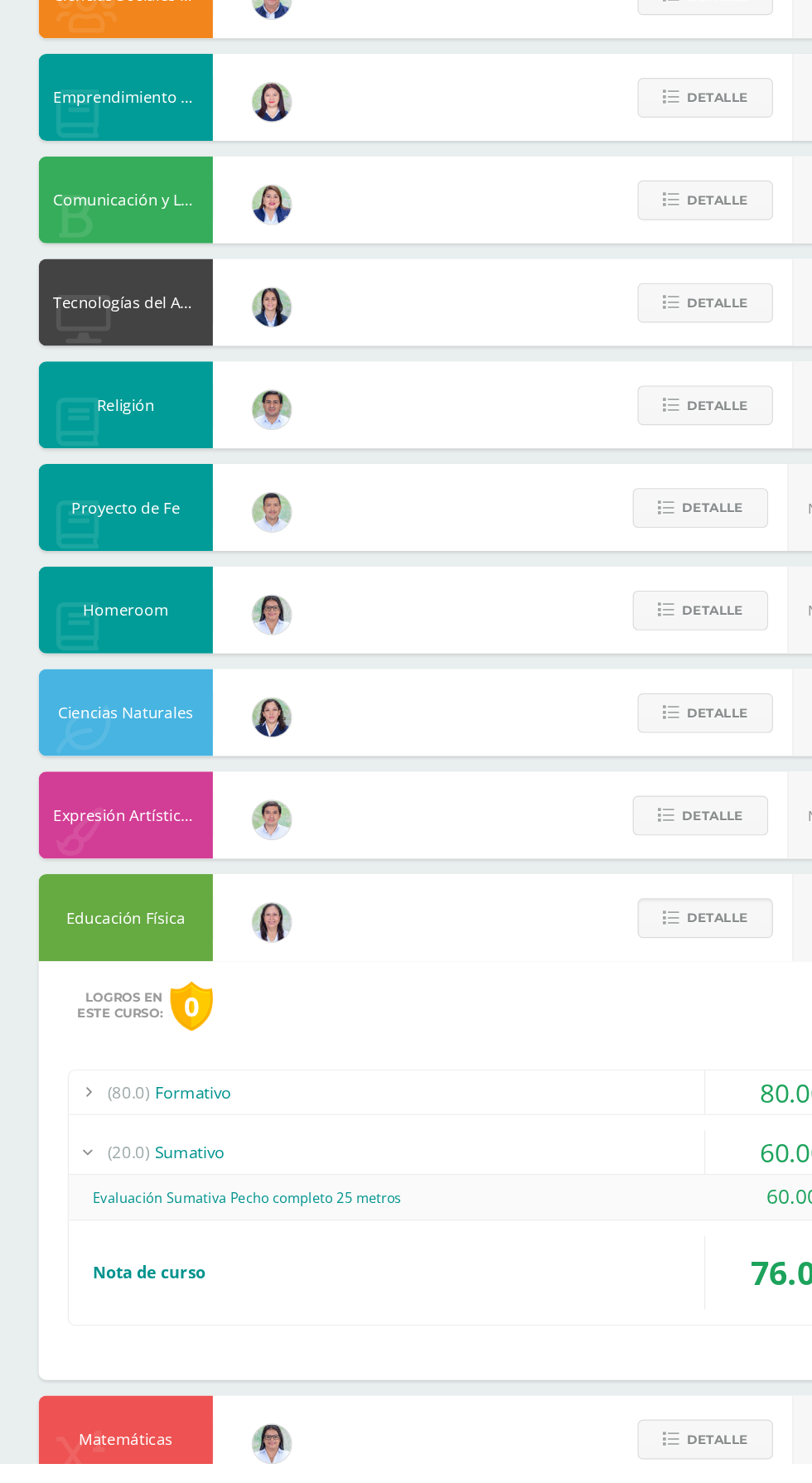
click at [119, 1211] on span "(20.0)" at bounding box center [110, 1217] width 37 height 38
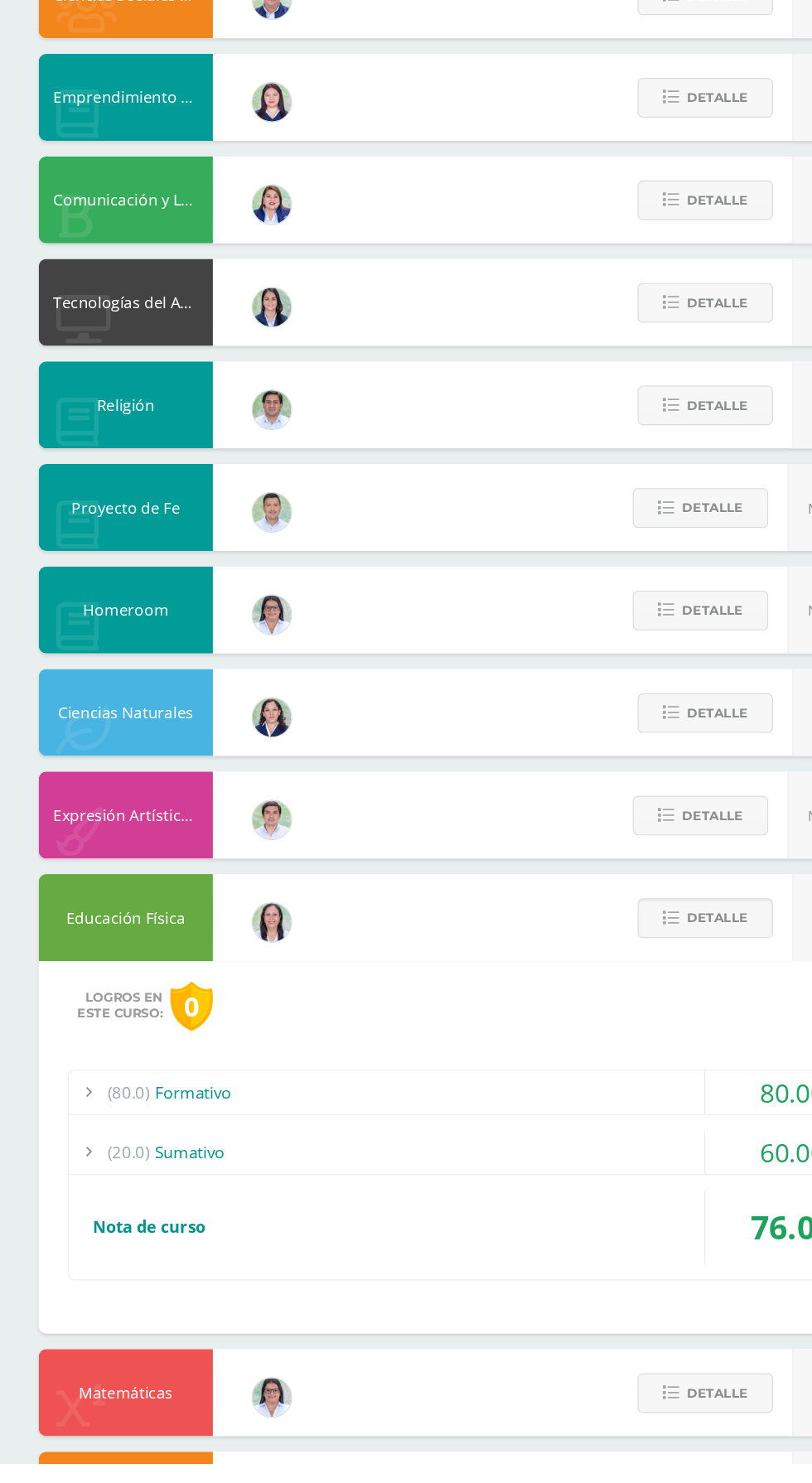
click at [92, 1173] on span "(80.0)" at bounding box center [110, 1166] width 37 height 38
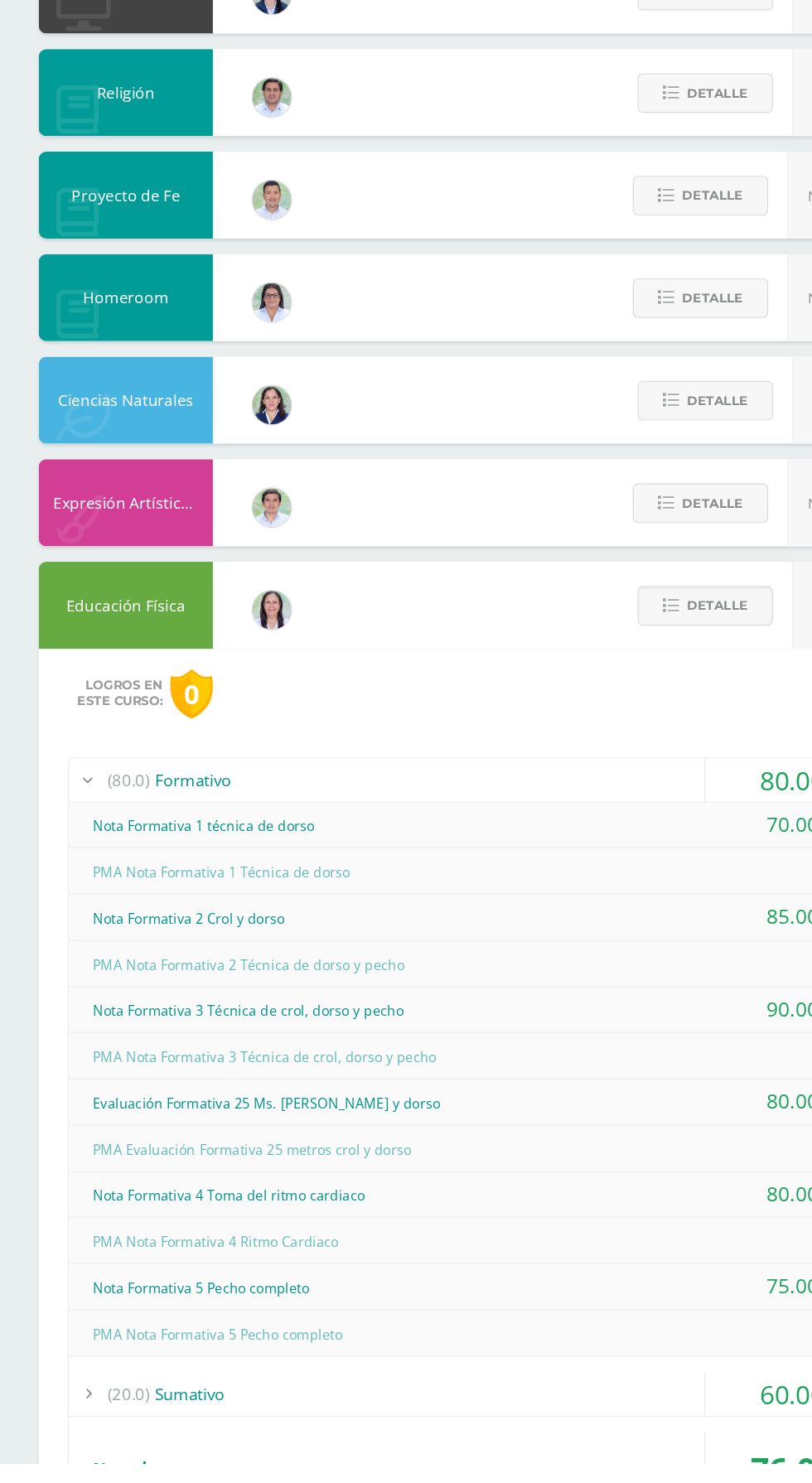
scroll to position [629, 0]
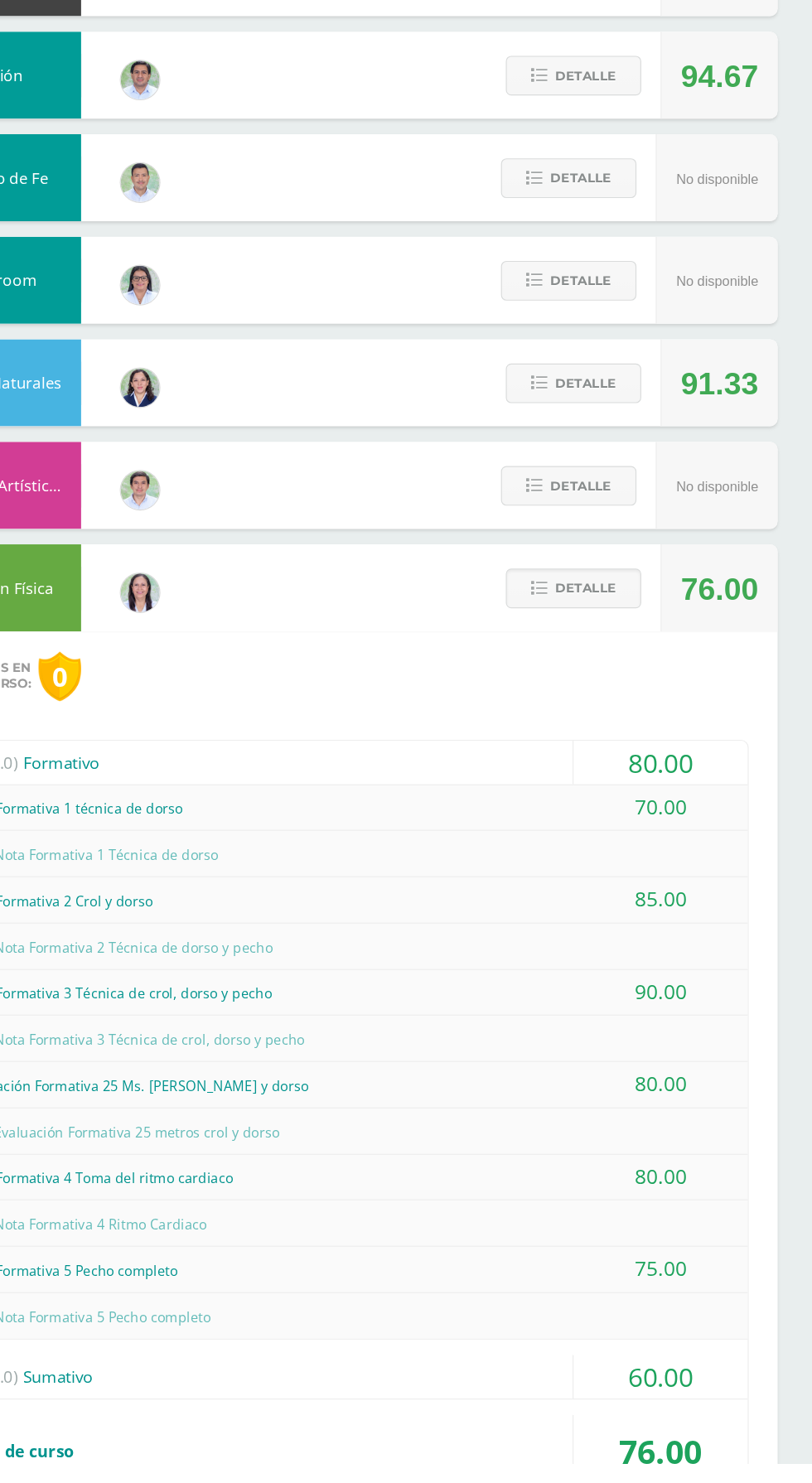
click at [169, 886] on div "(80.0) Formativo" at bounding box center [406, 883] width 694 height 38
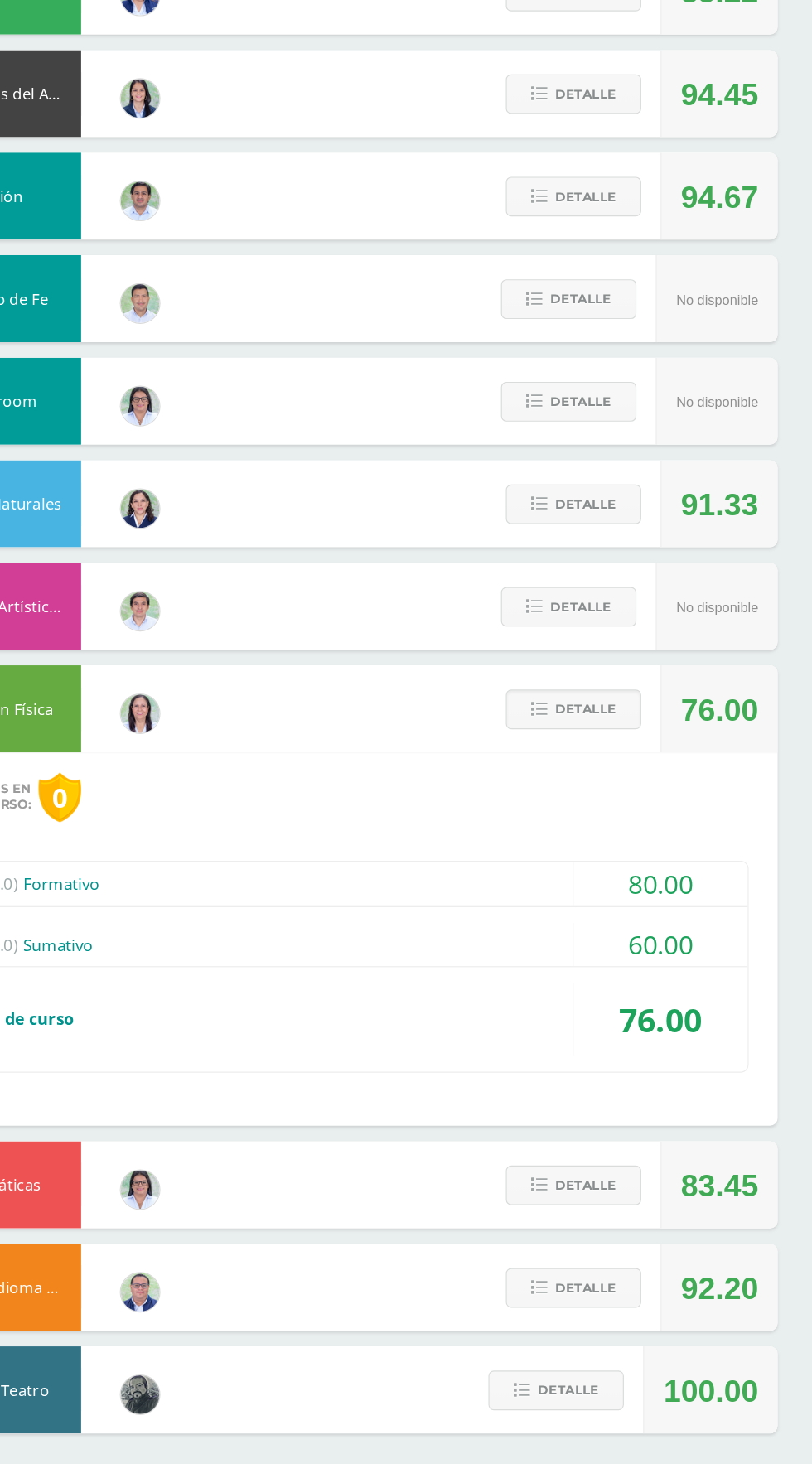
scroll to position [411, 0]
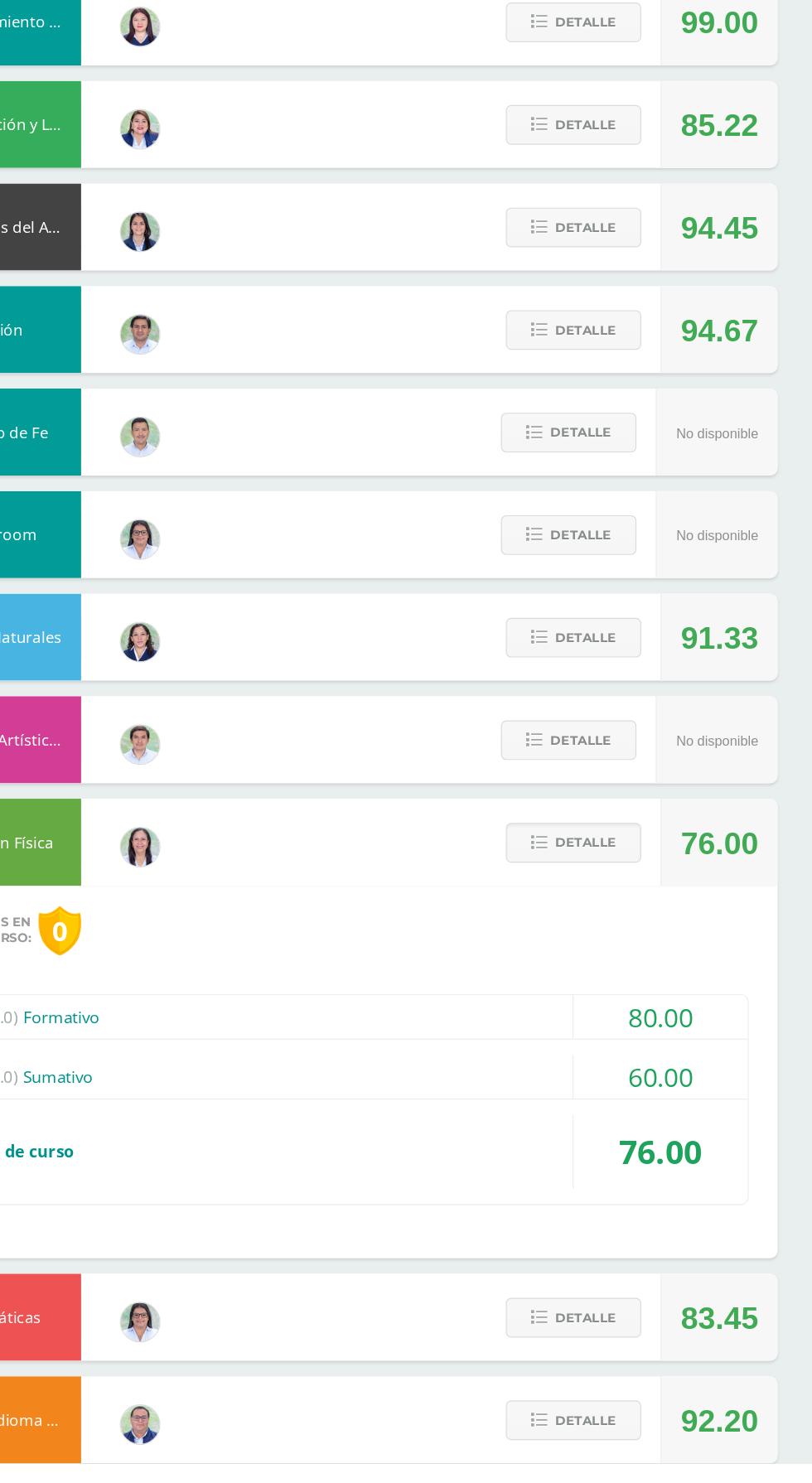
click at [170, 882] on div "Expresión Artística FORMACIÓN MUSICAL" at bounding box center [107, 863] width 149 height 74
click at [562, 950] on button "Detalle" at bounding box center [604, 952] width 116 height 34
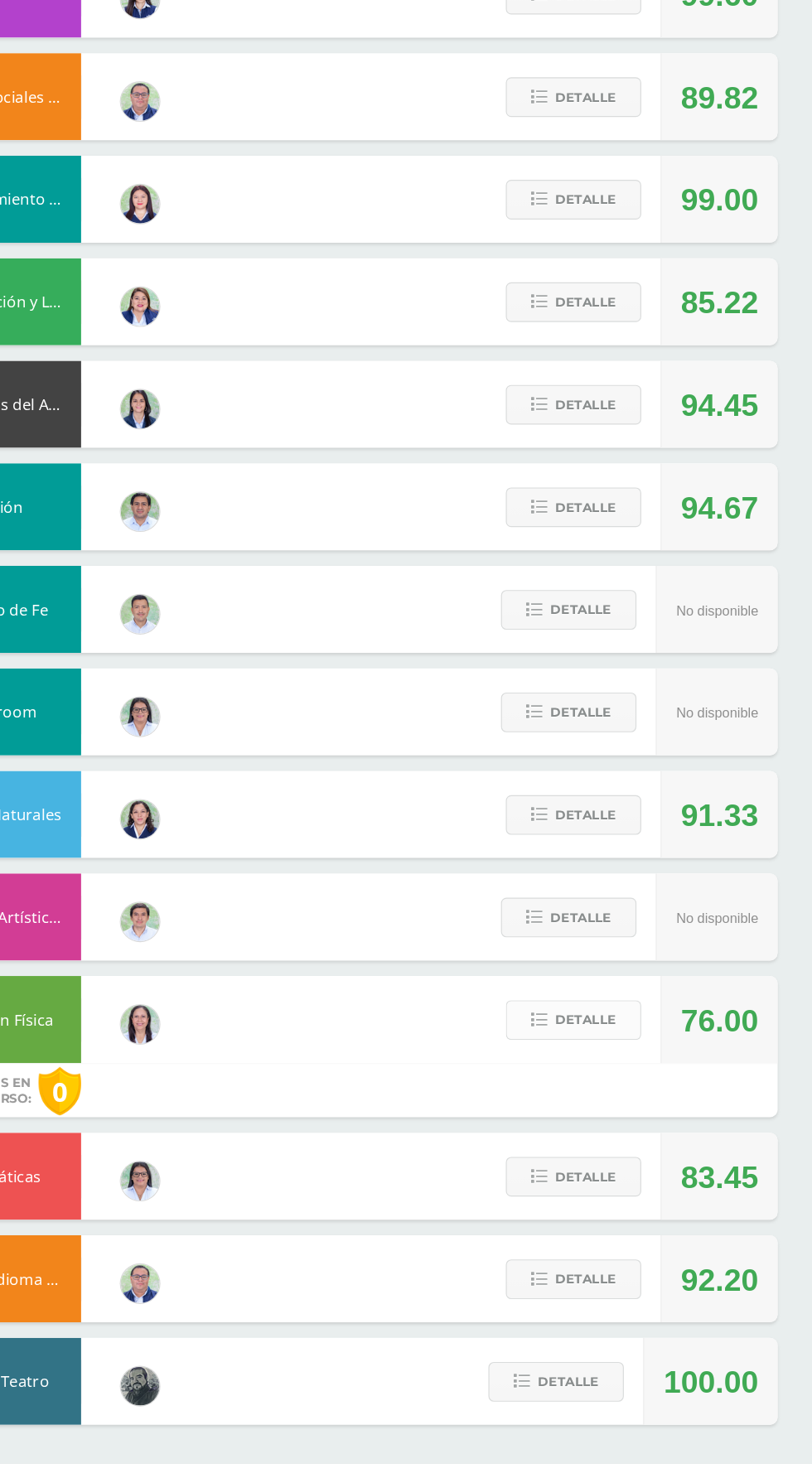
scroll to position [94, 0]
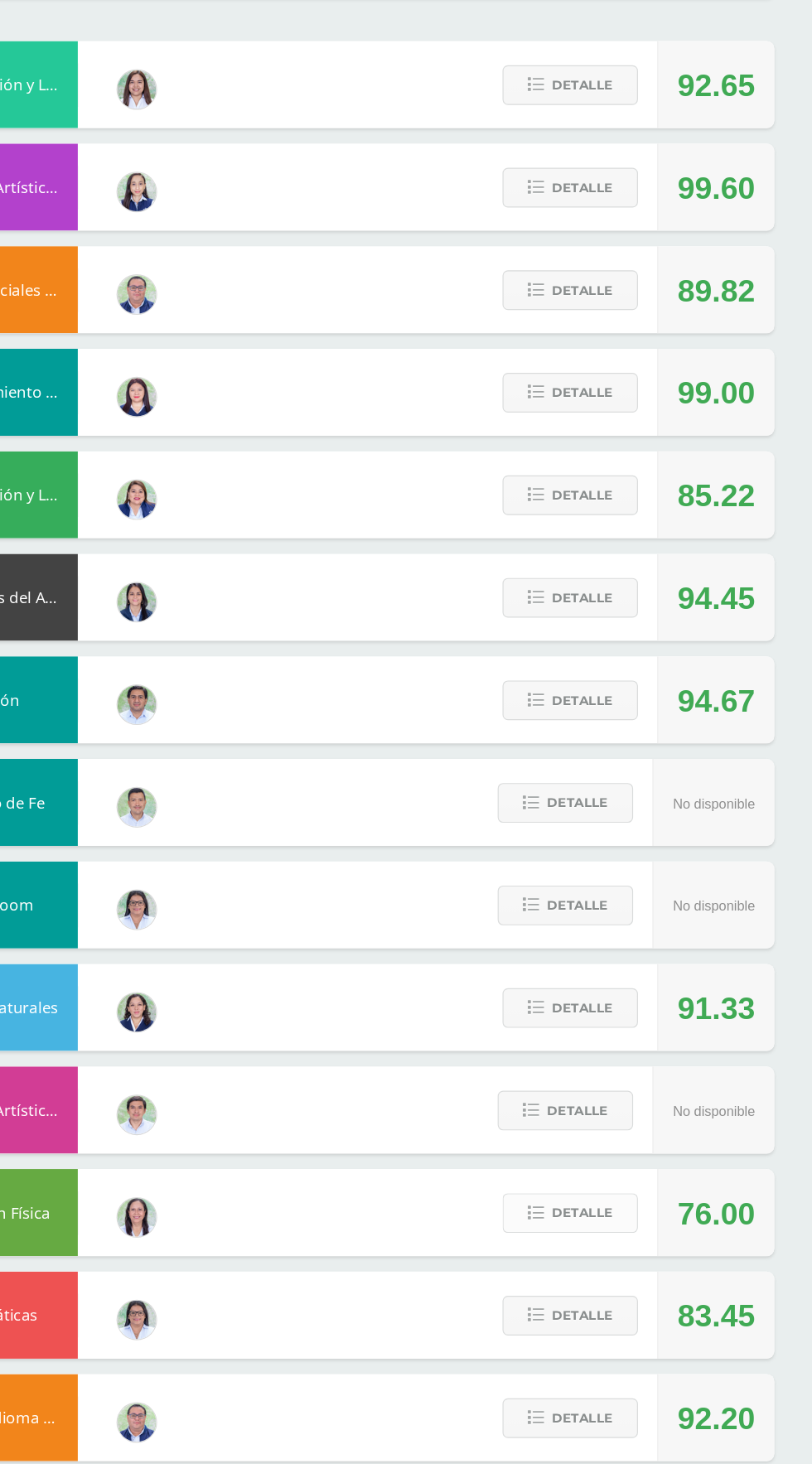
click at [611, 1273] on span "Detalle" at bounding box center [613, 1269] width 52 height 31
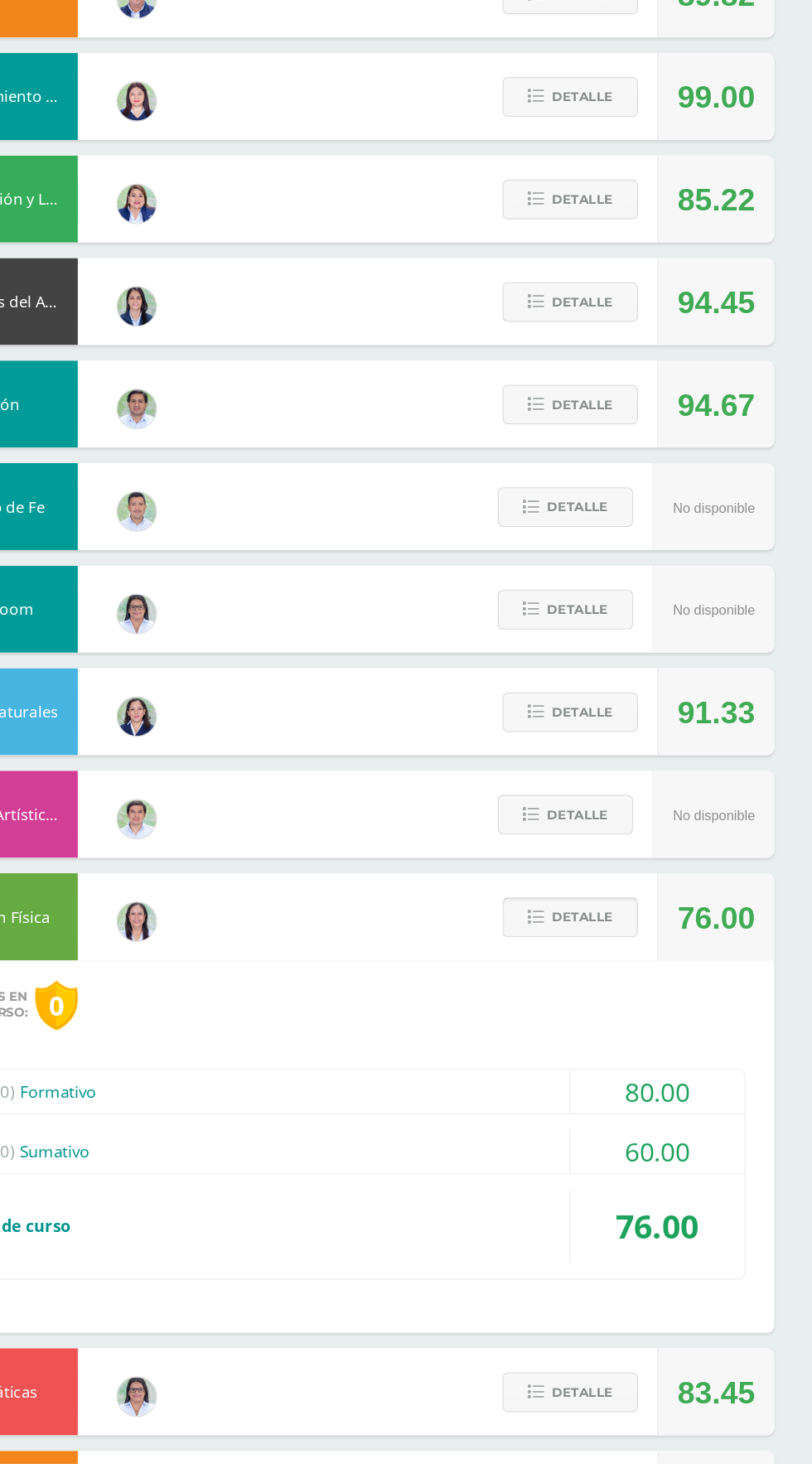
scroll to position [411, 0]
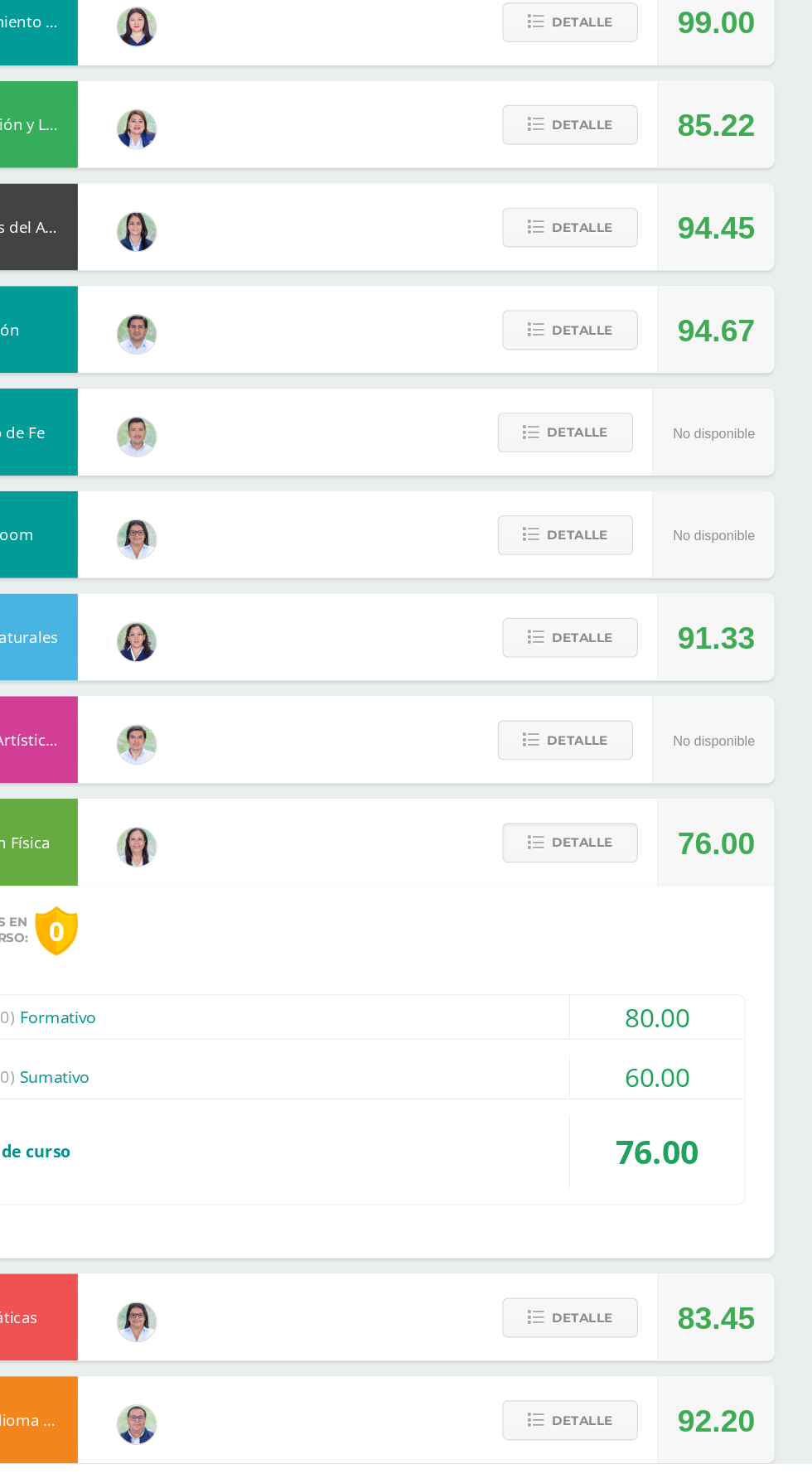
click at [228, 1105] on div "(80.0) Formativo" at bounding box center [406, 1101] width 694 height 38
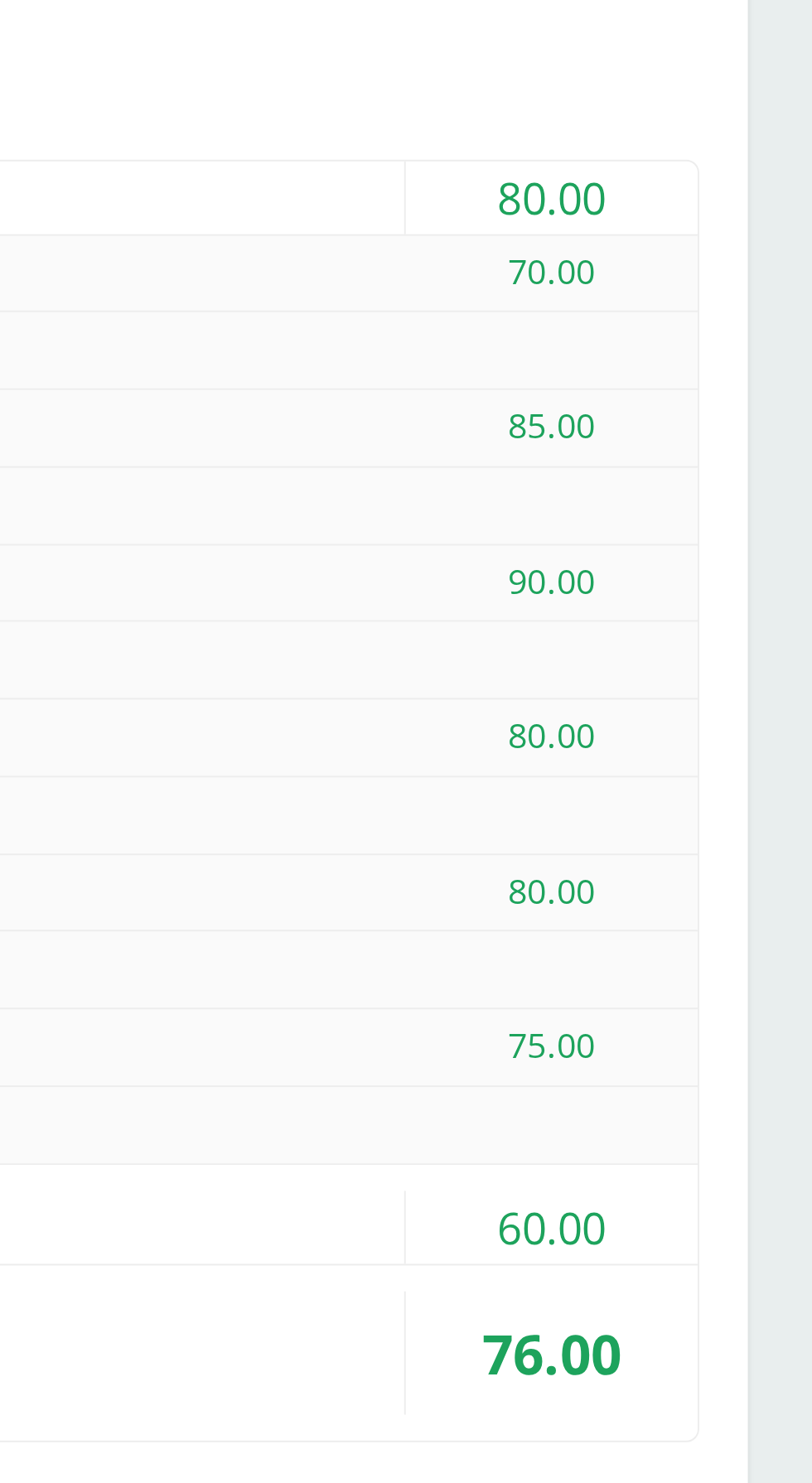
scroll to position [707, 0]
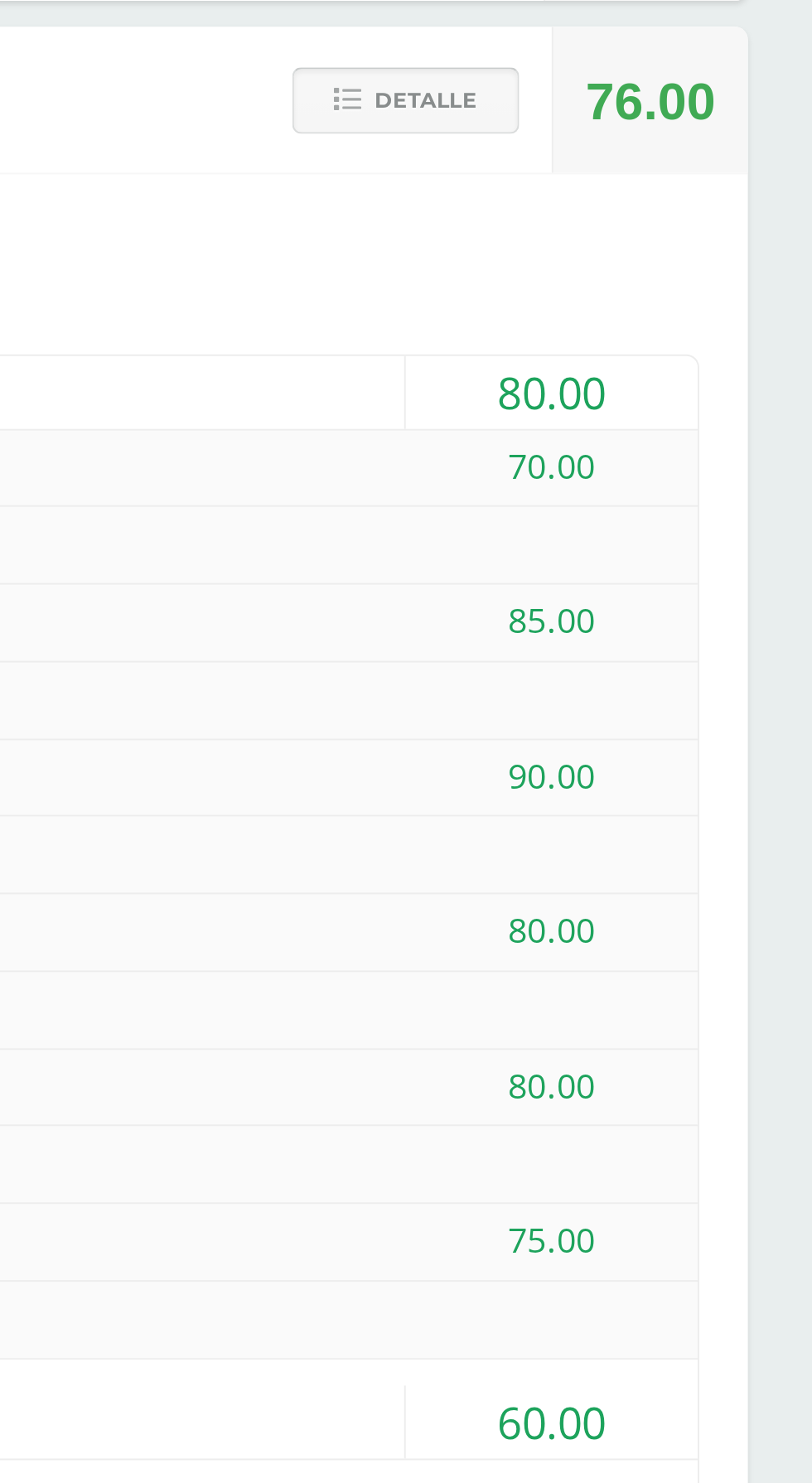
click at [568, 584] on icon at bounding box center [574, 581] width 14 height 14
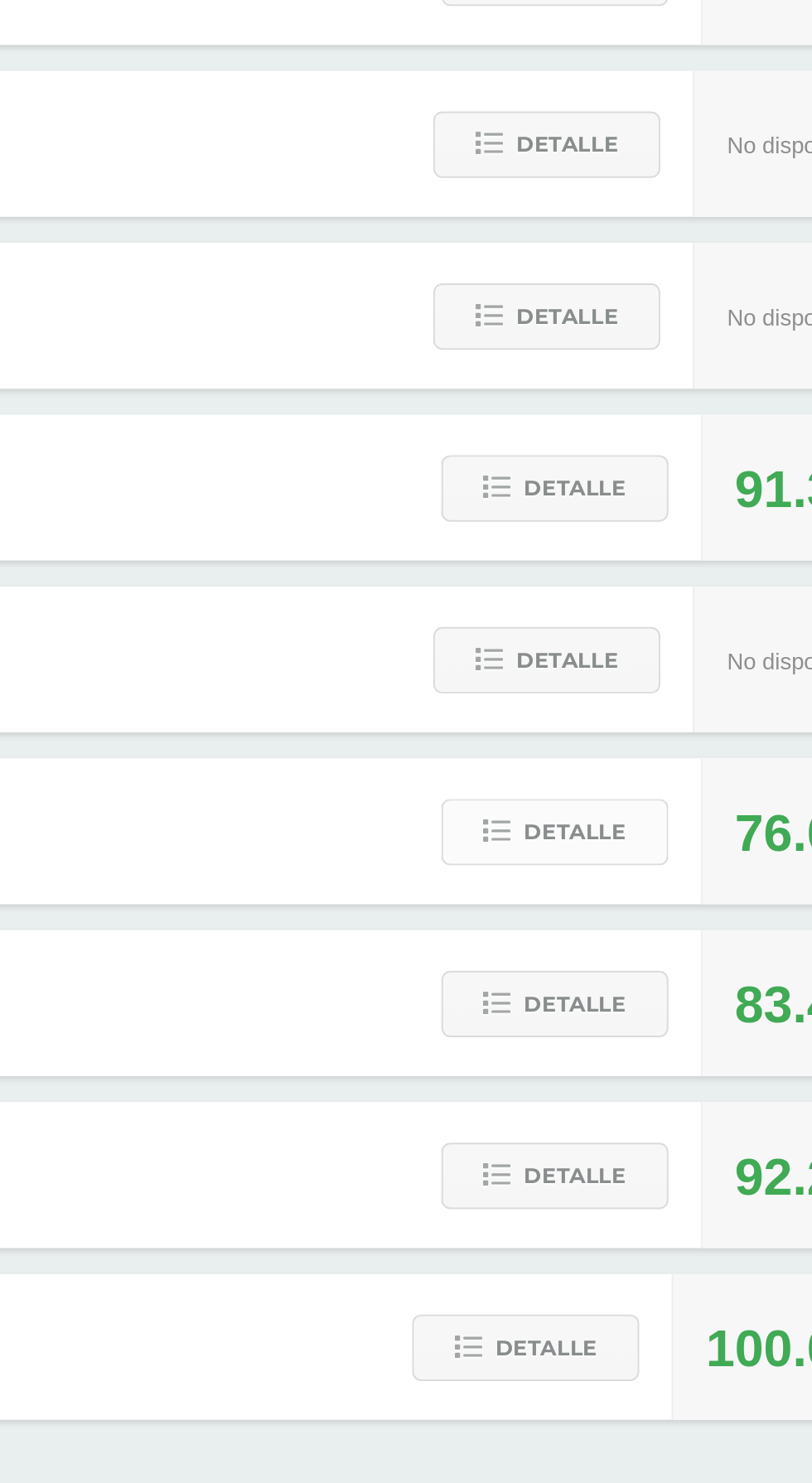
scroll to position [212, 0]
click at [546, 1180] on div "Detalle" at bounding box center [600, 1150] width 158 height 74
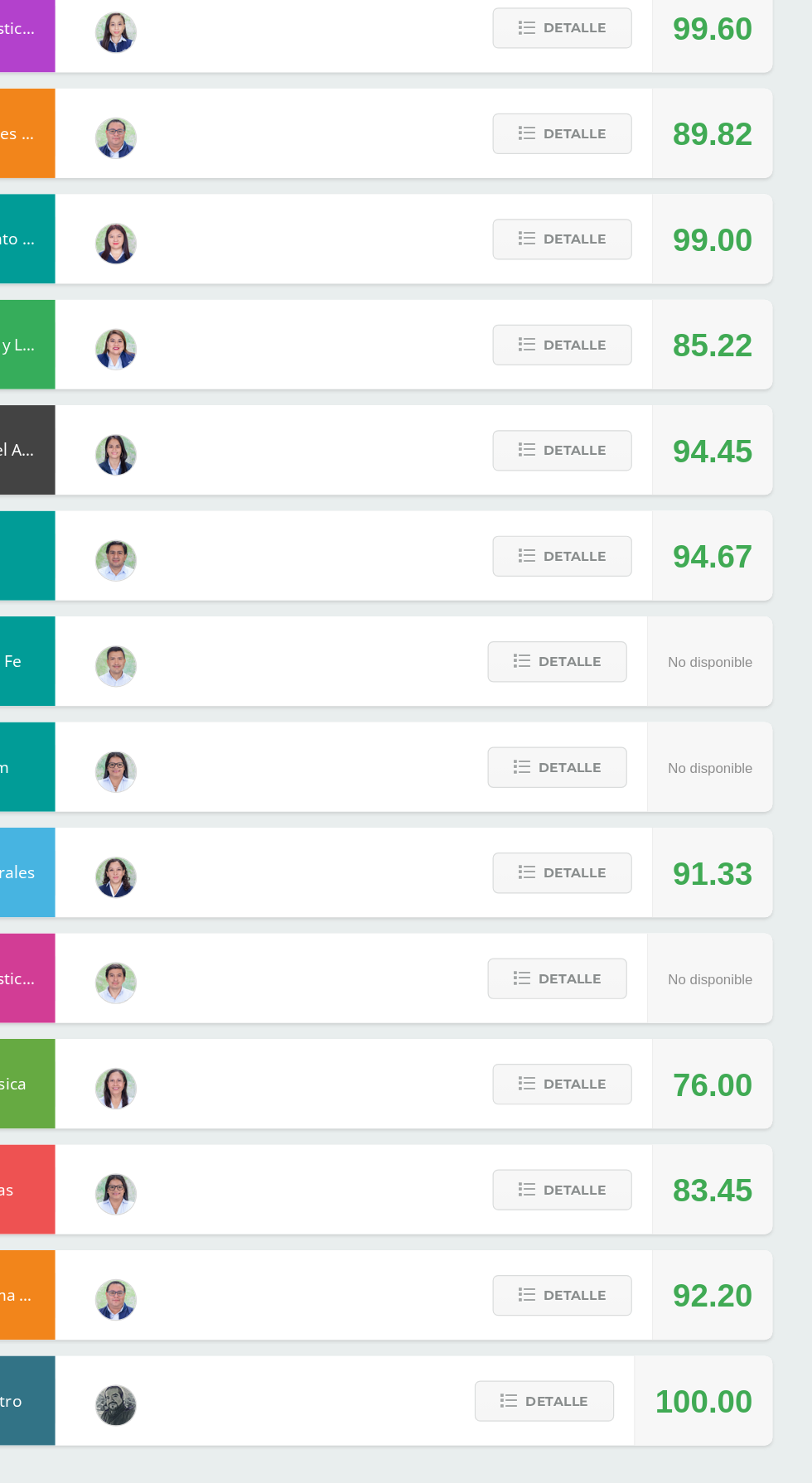
scroll to position [211, 0]
click at [560, 1237] on button "Detalle" at bounding box center [604, 1239] width 116 height 34
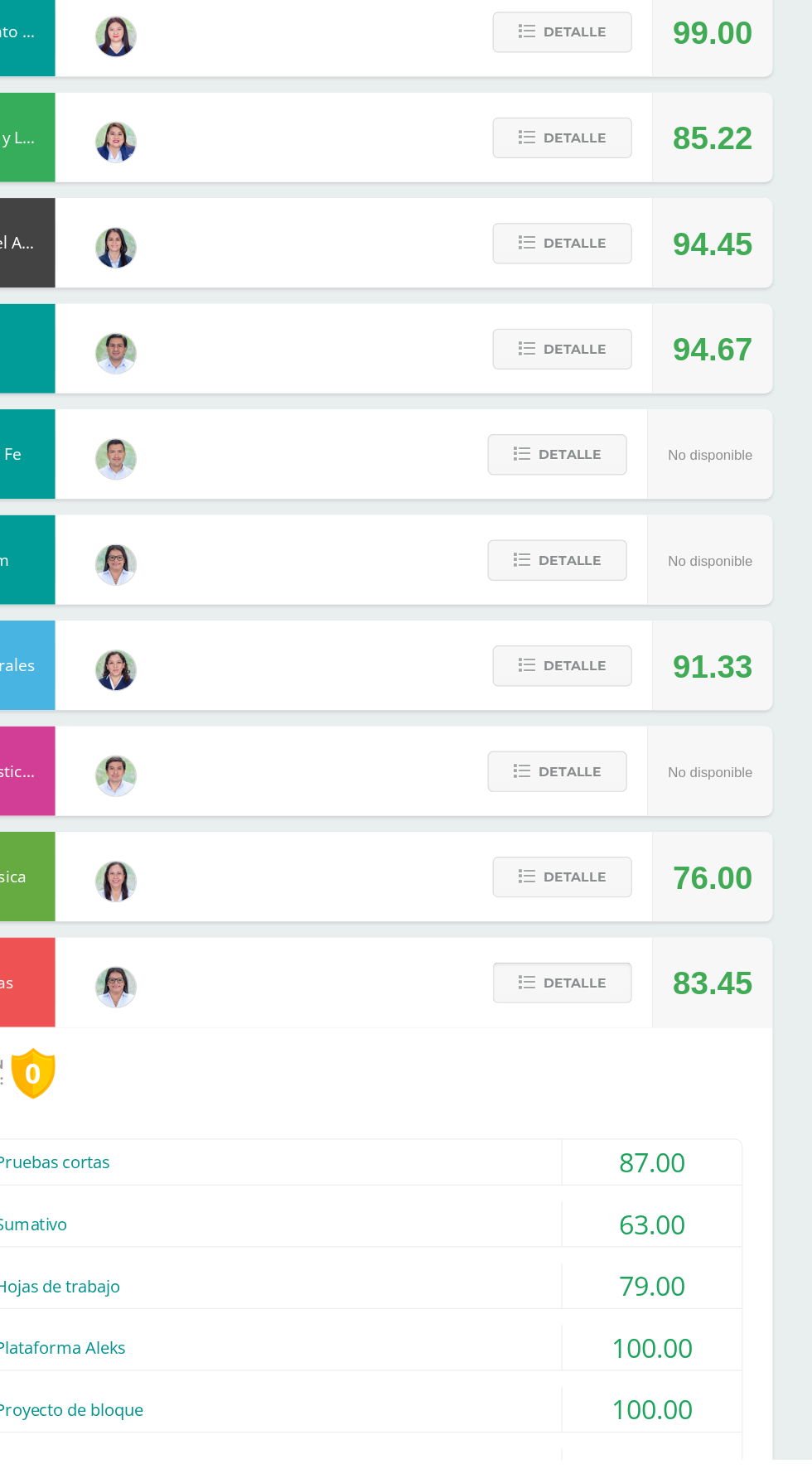
scroll to position [364, 0]
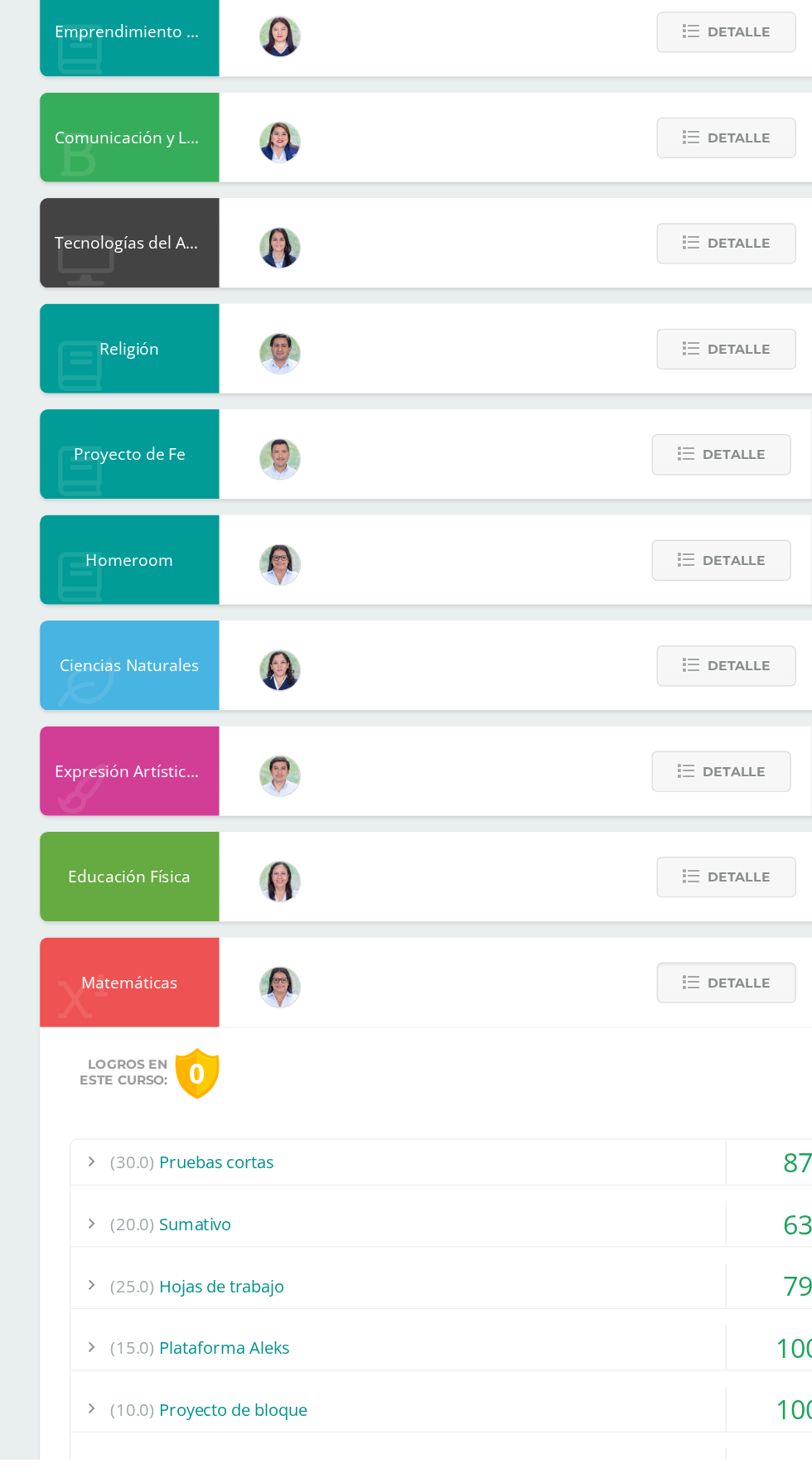
click at [130, 1345] on div "(25.0) Hojas de trabajo" at bounding box center [406, 1339] width 694 height 38
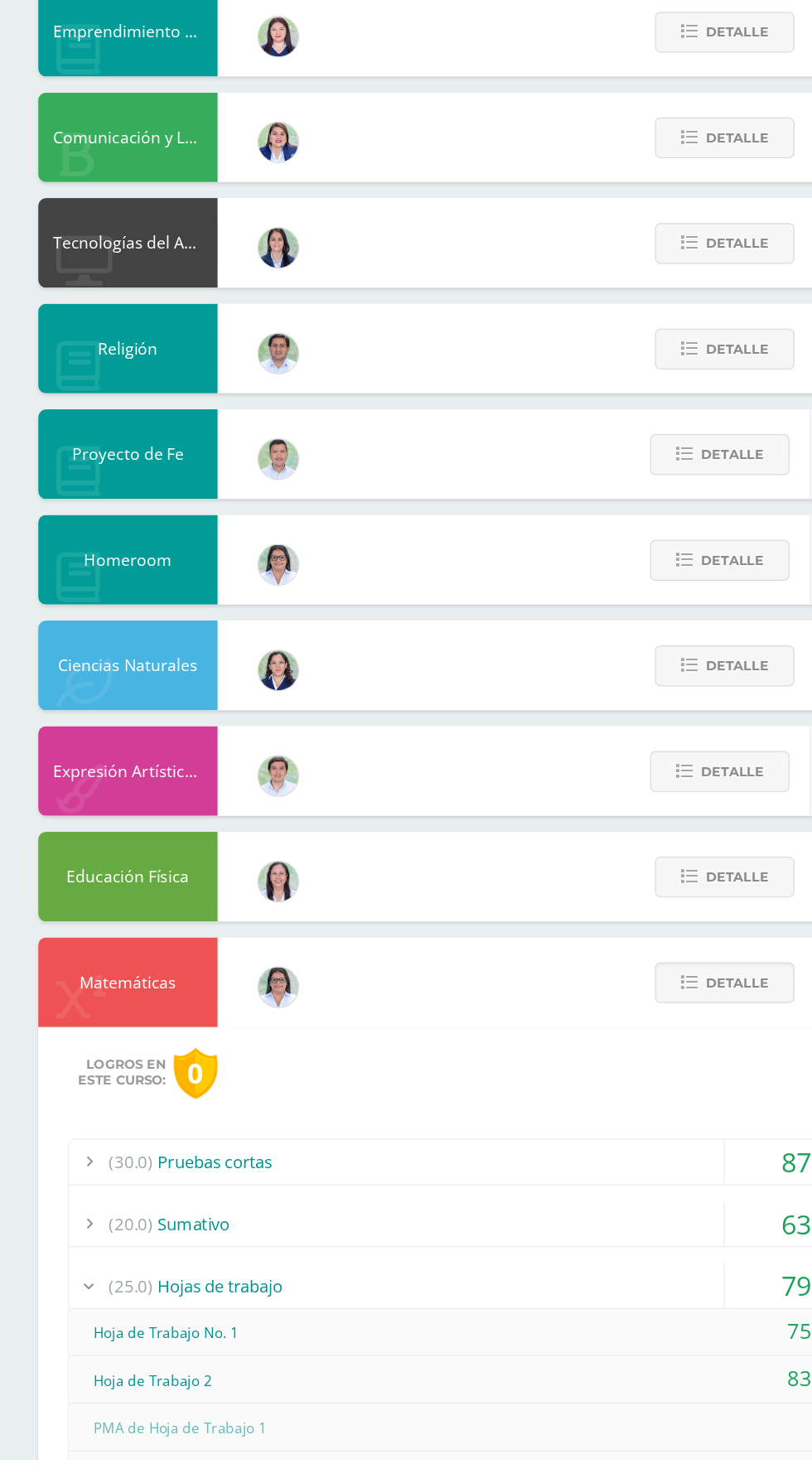
click at [96, 1287] on span "(20.0)" at bounding box center [110, 1287] width 37 height 38
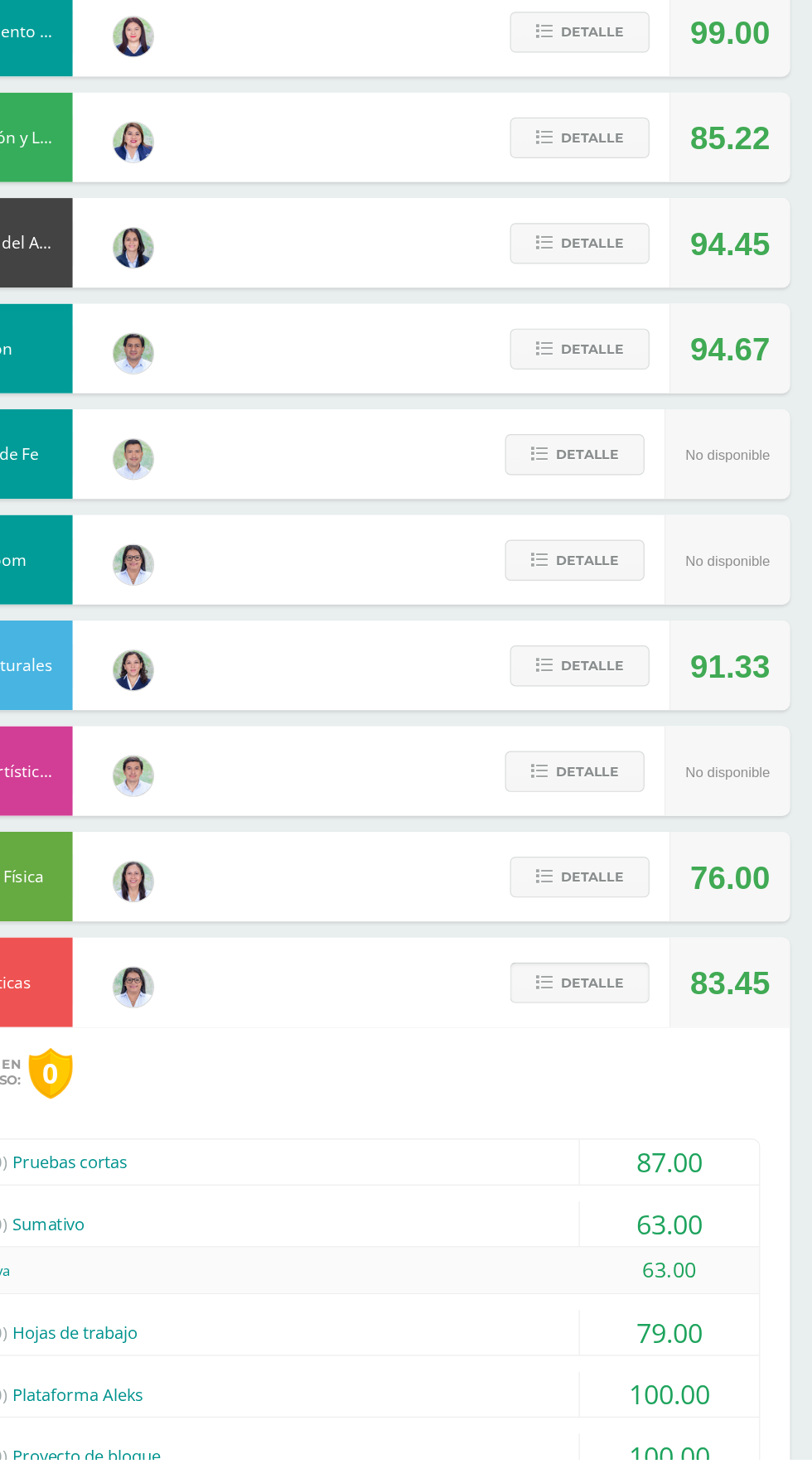
click at [584, 1088] on button "Detalle" at bounding box center [604, 1087] width 116 height 34
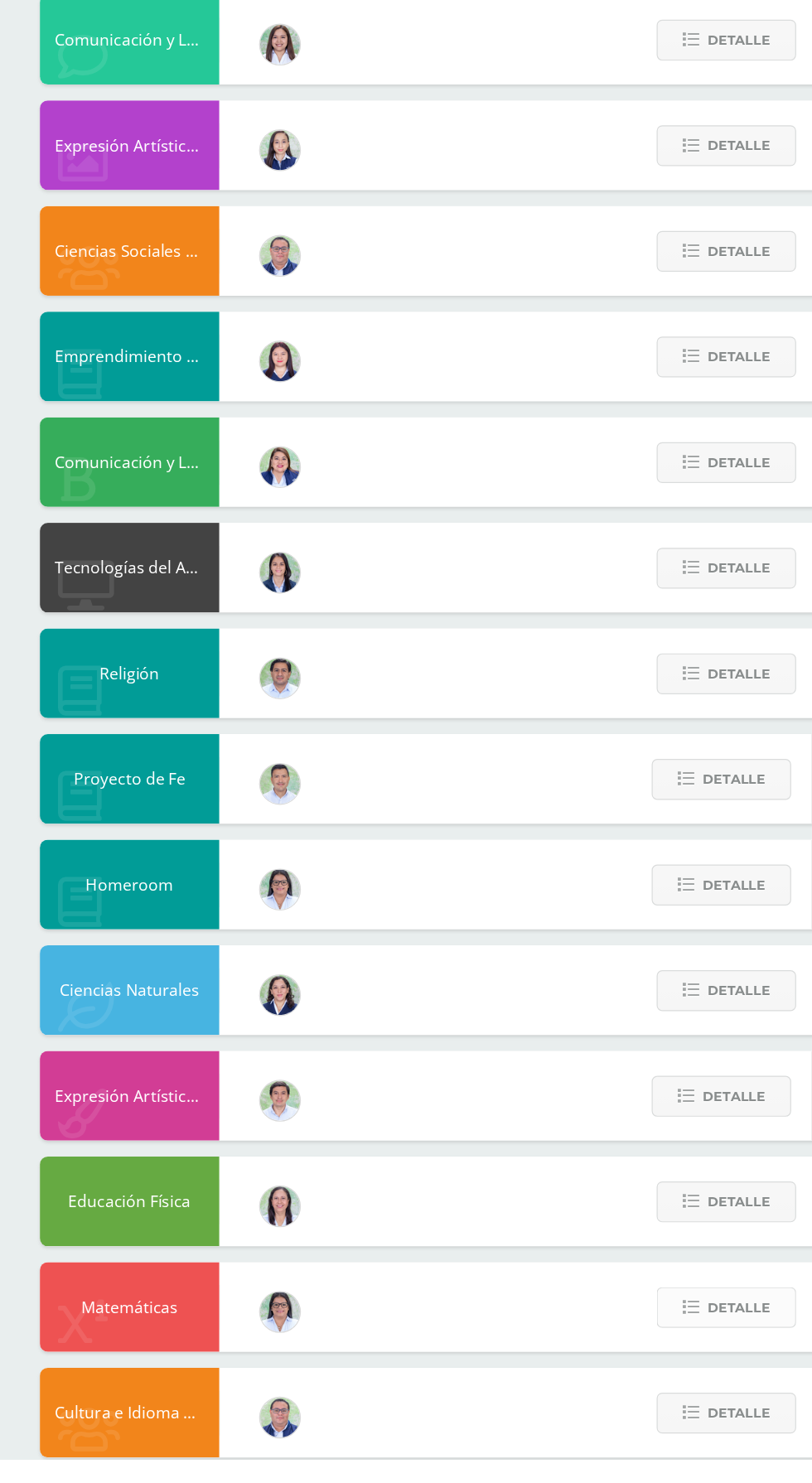
scroll to position [94, 0]
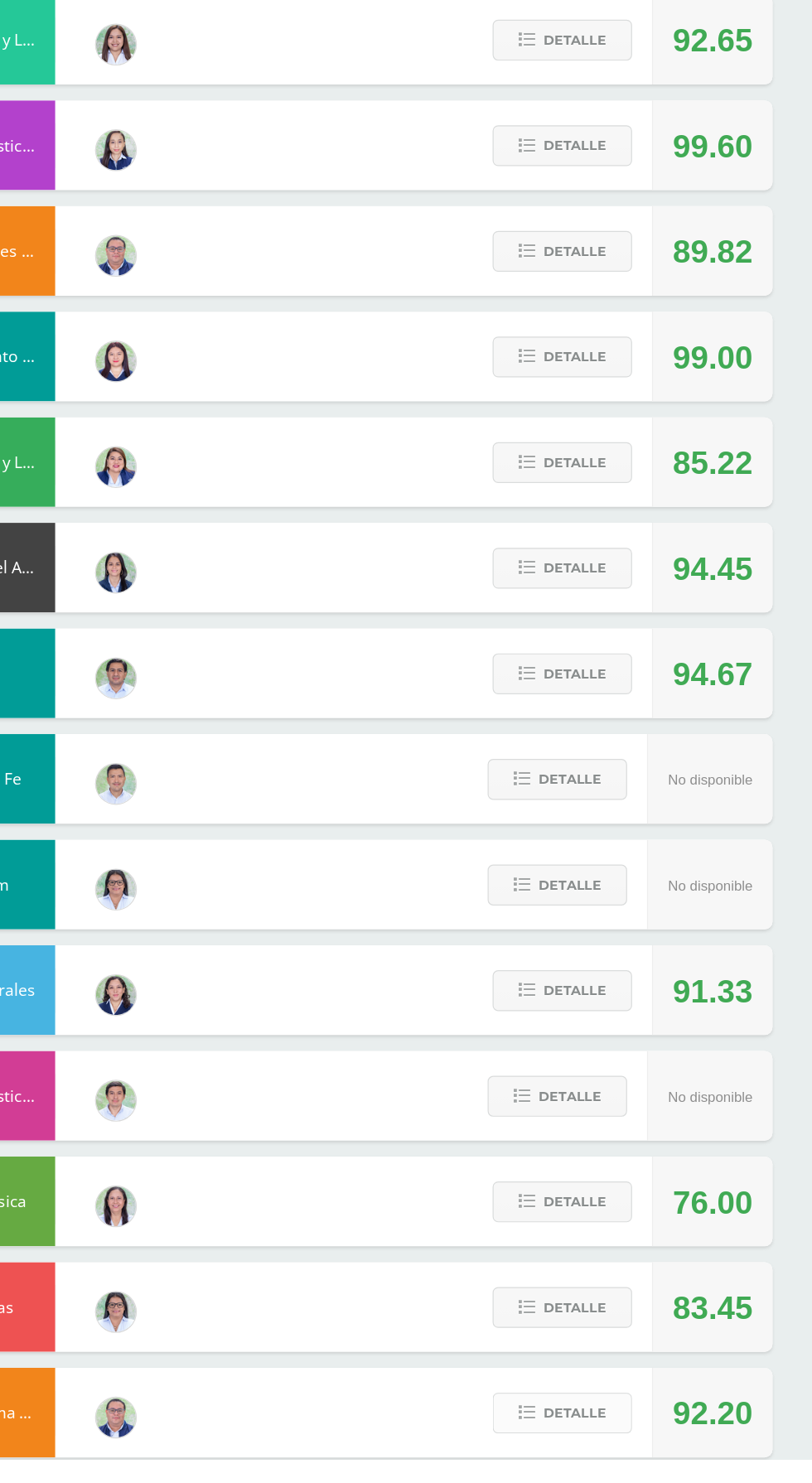
click at [570, 1450] on icon at bounding box center [574, 1445] width 14 height 14
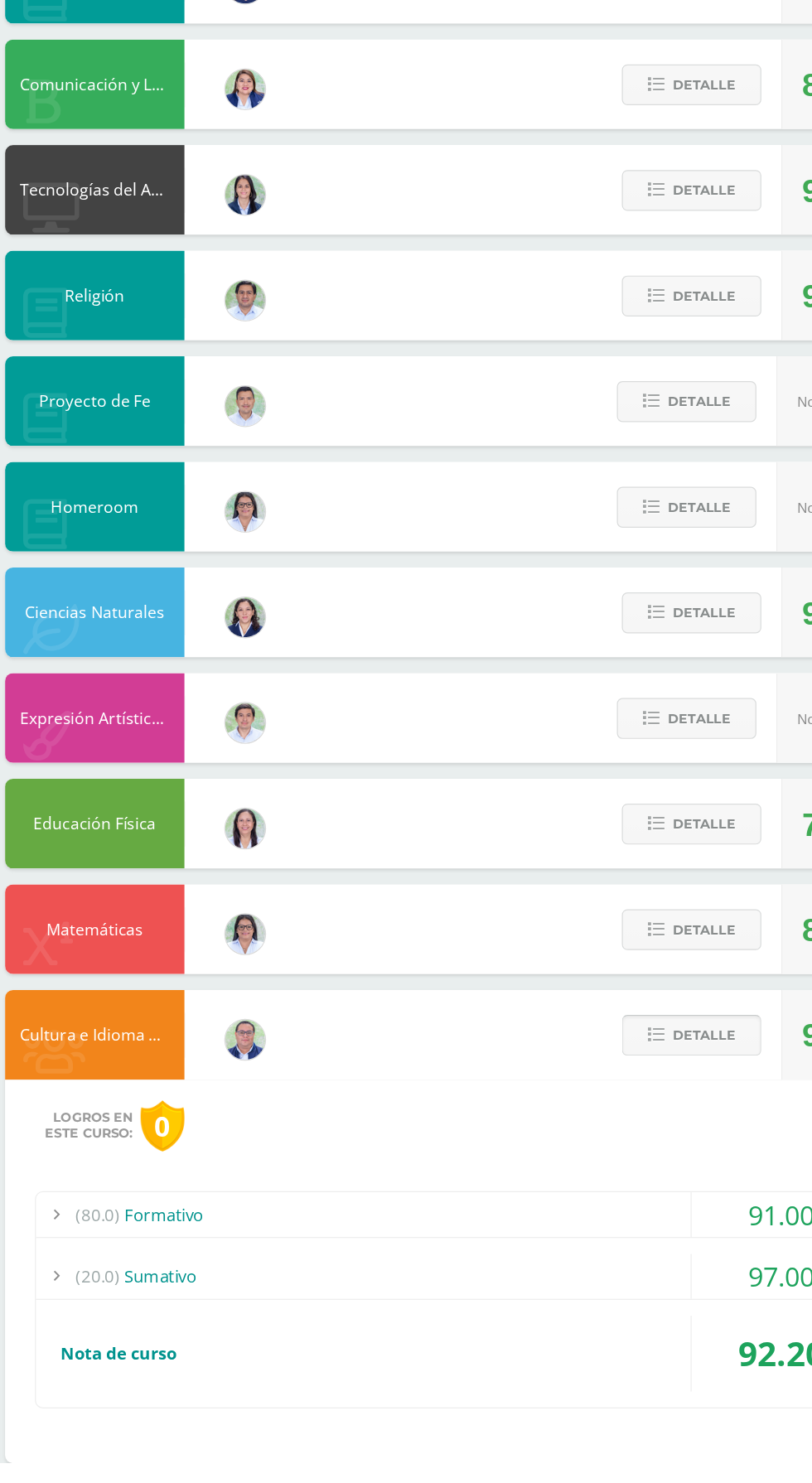
scroll to position [410, 0]
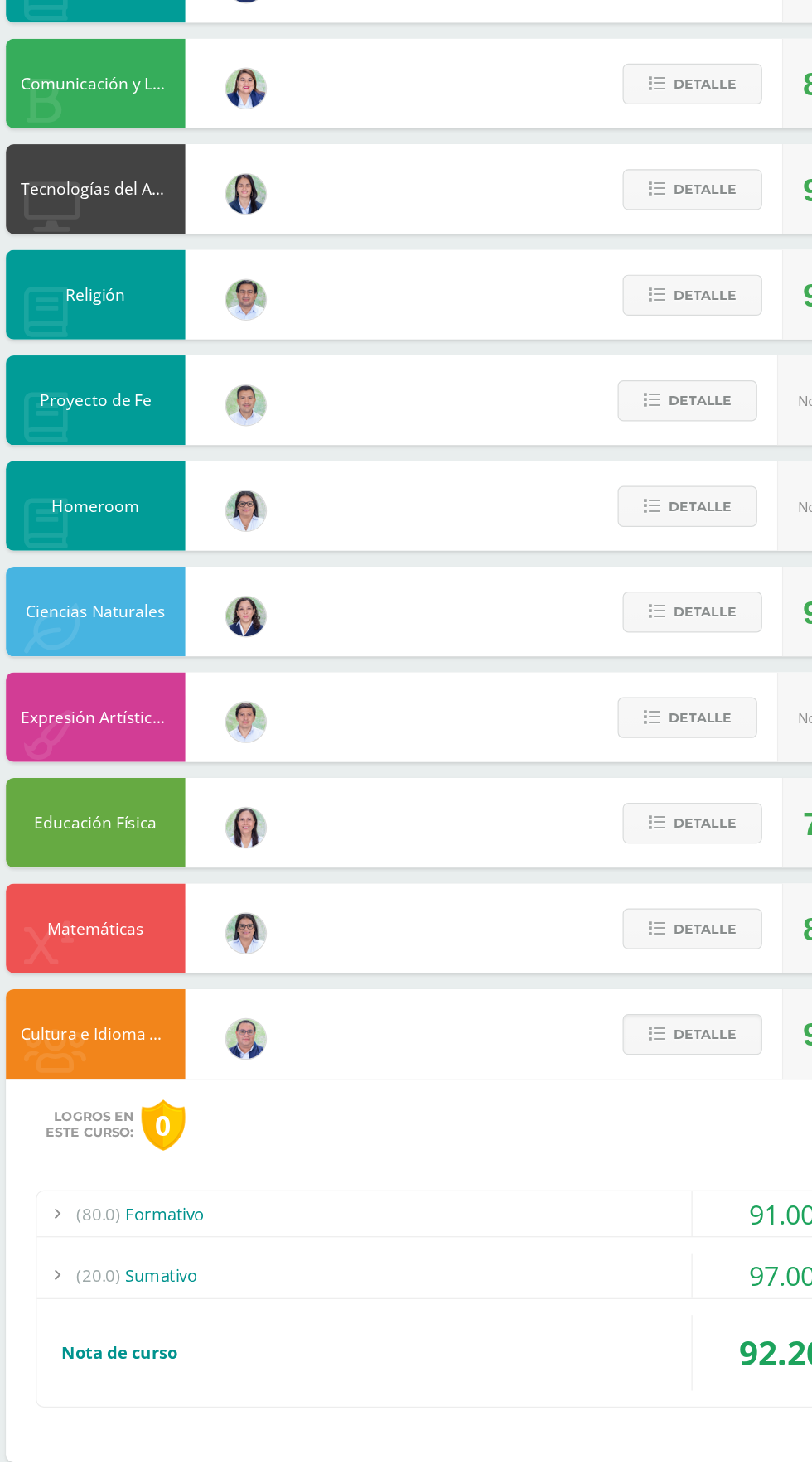
click at [111, 1286] on span "(80.0)" at bounding box center [110, 1278] width 37 height 38
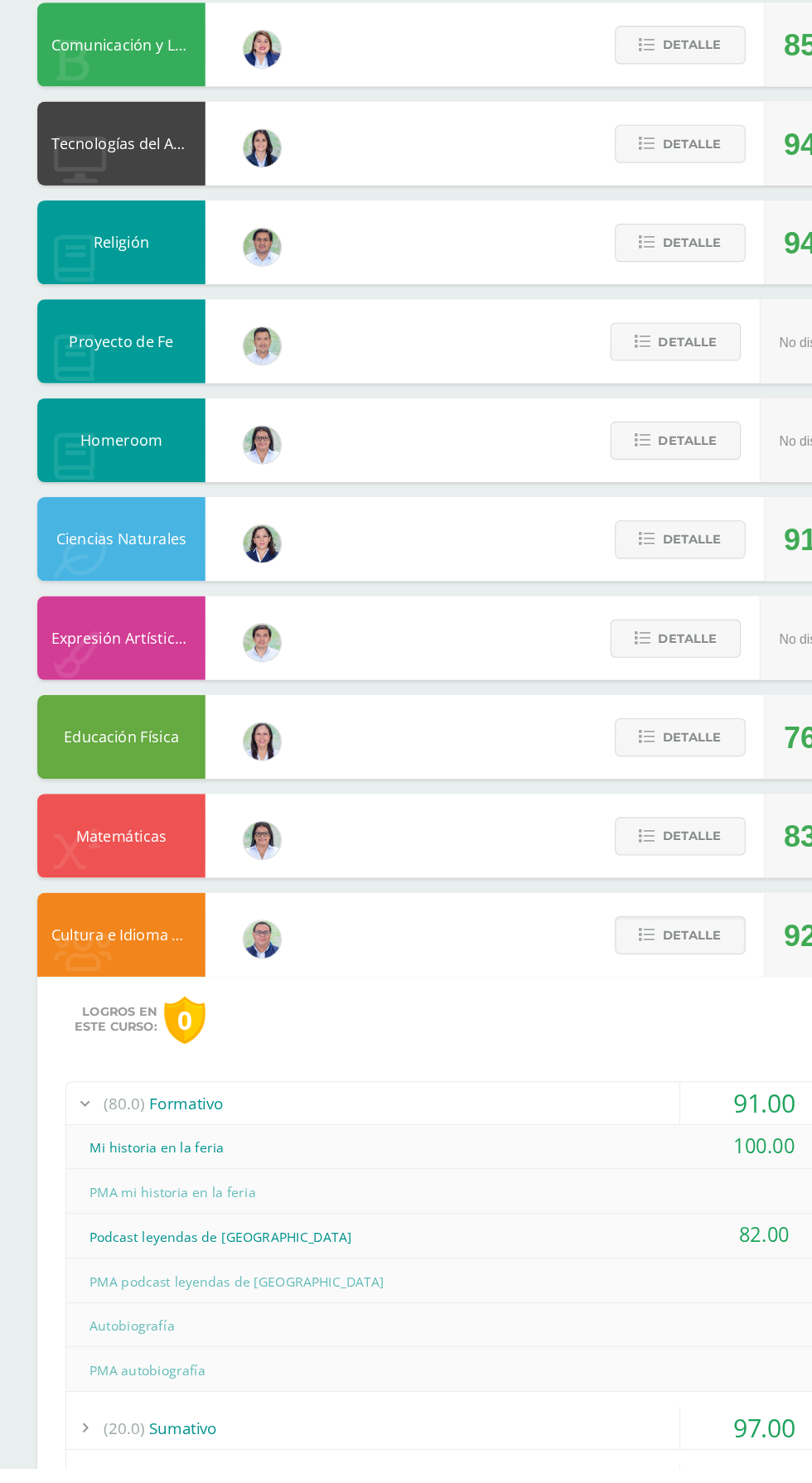
scroll to position [545, 0]
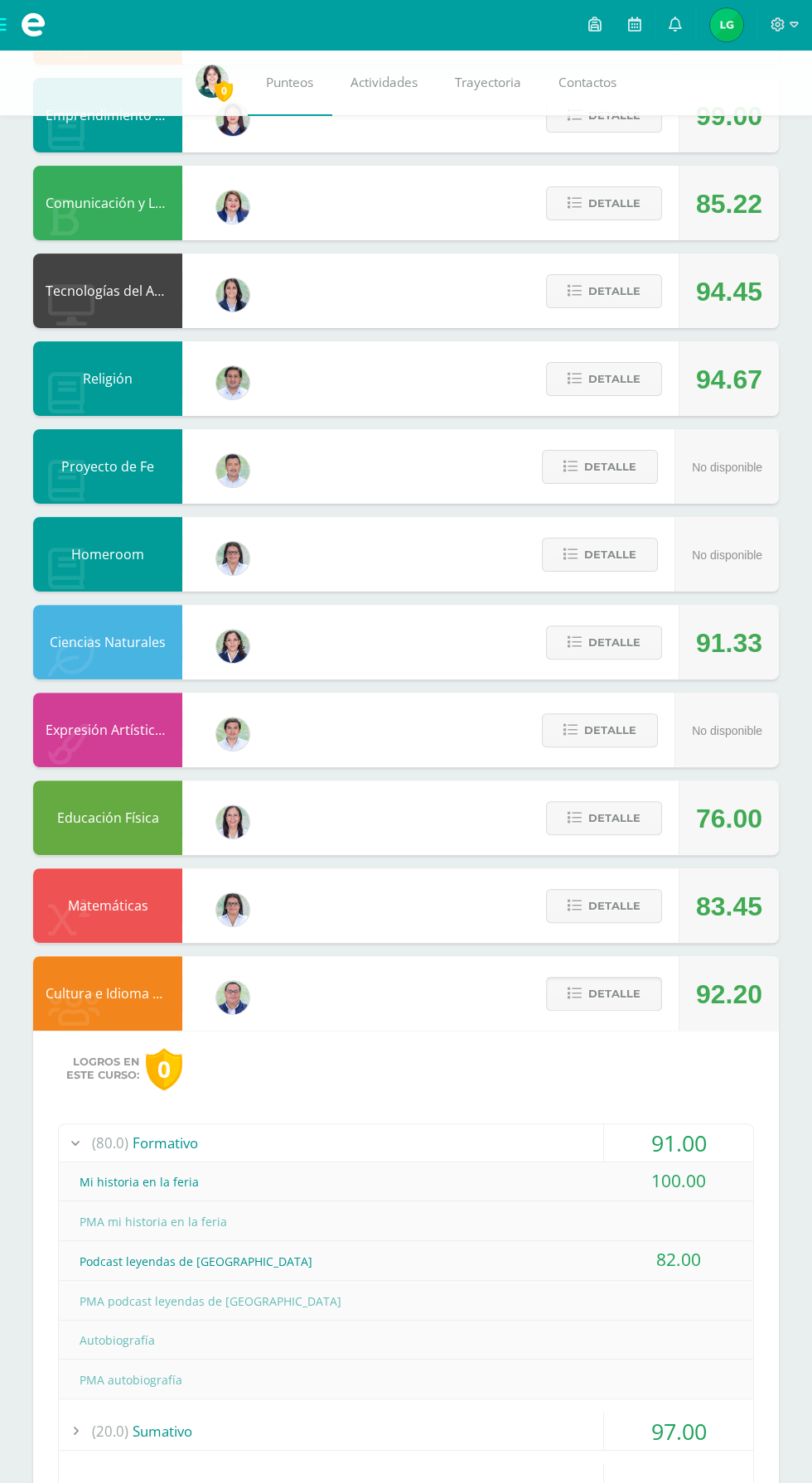
click at [591, 995] on span "Detalle" at bounding box center [613, 994] width 52 height 31
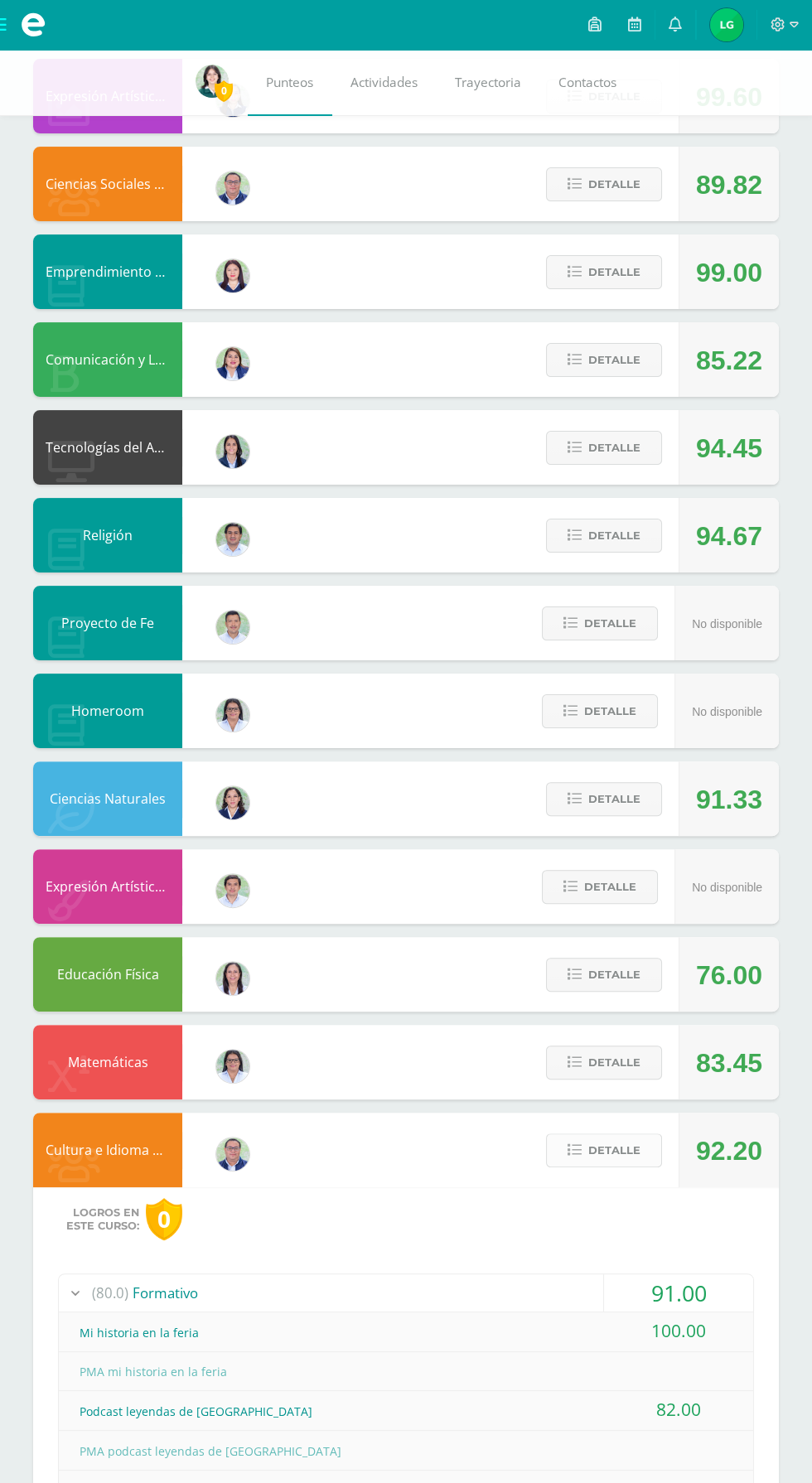
scroll to position [94, 0]
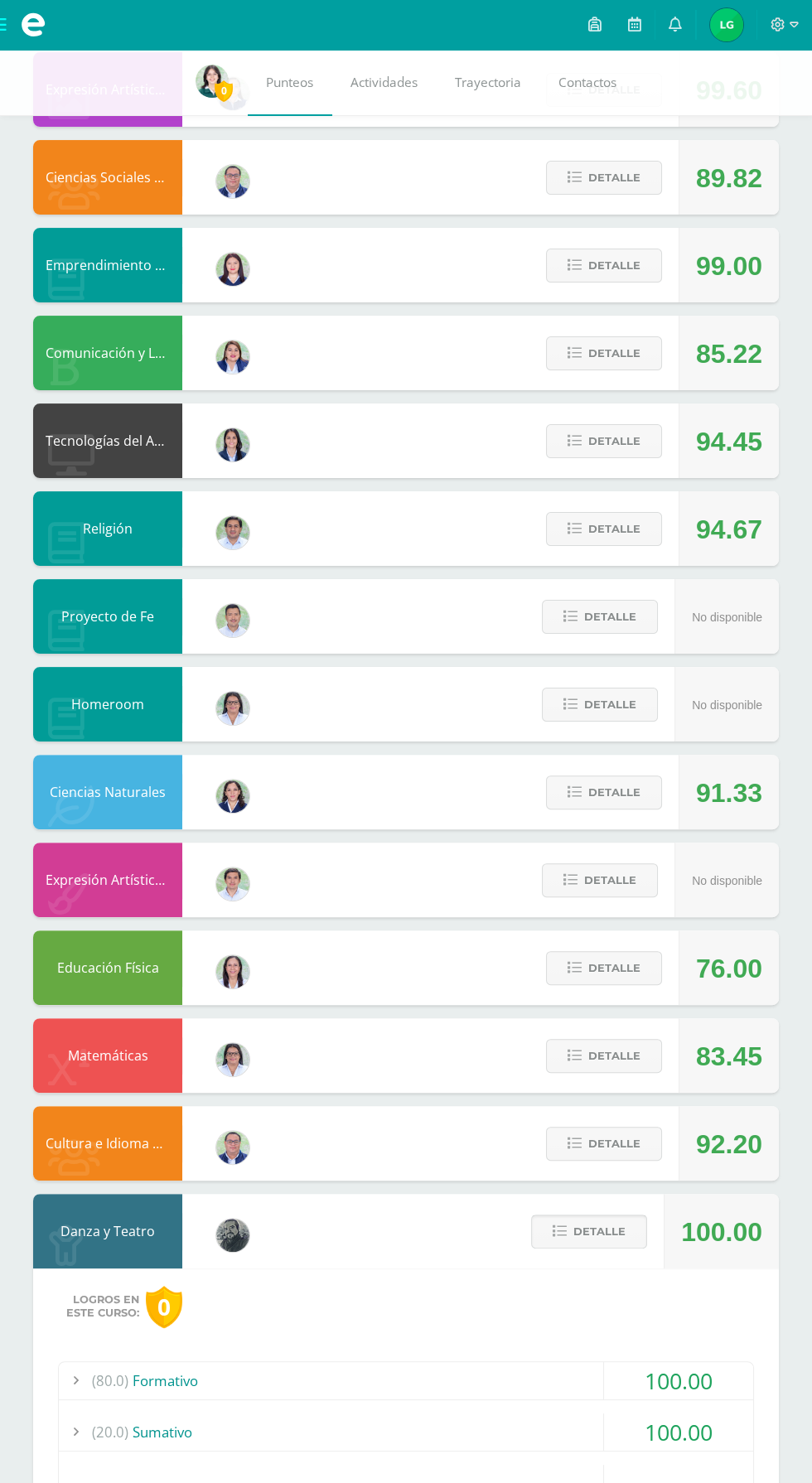
scroll to position [411, 0]
